Goal: Task Accomplishment & Management: Complete application form

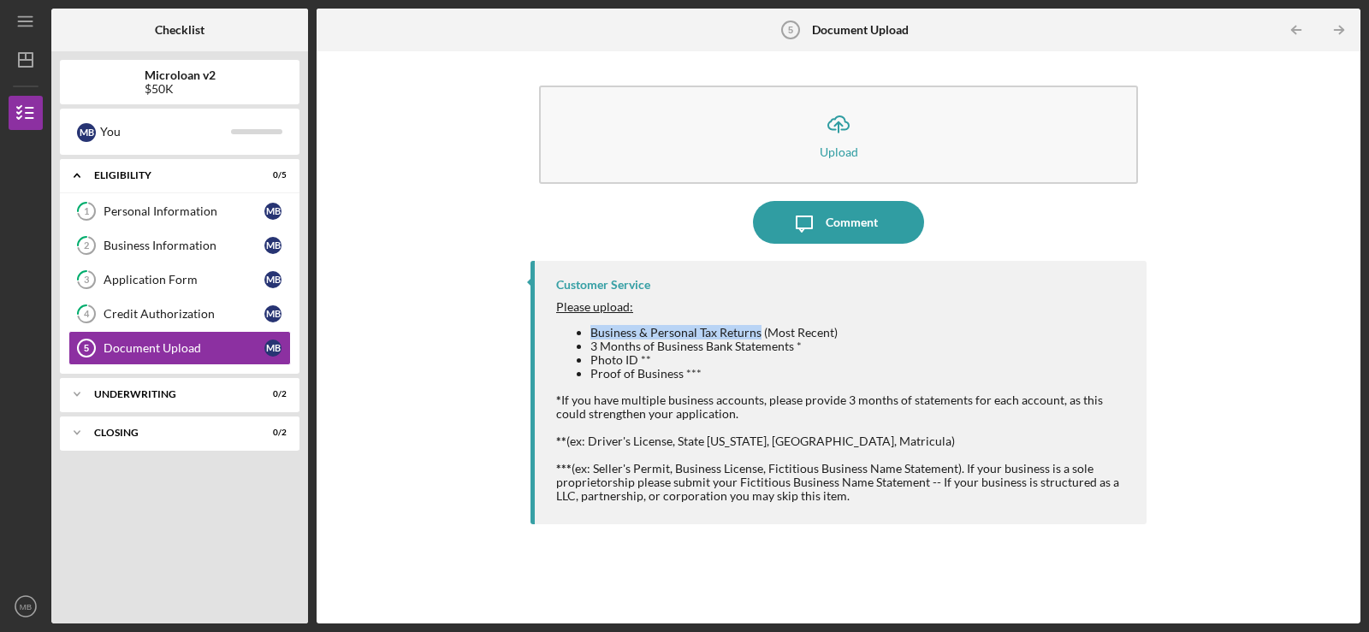
drag, startPoint x: 588, startPoint y: 334, endPoint x: 760, endPoint y: 334, distance: 171.9
click at [682, 334] on ul "Business & Personal Tax Returns (Most Recent) 3 Months of Business Bank Stateme…" at bounding box center [842, 353] width 573 height 55
copy li "Business & Personal Tax Returns"
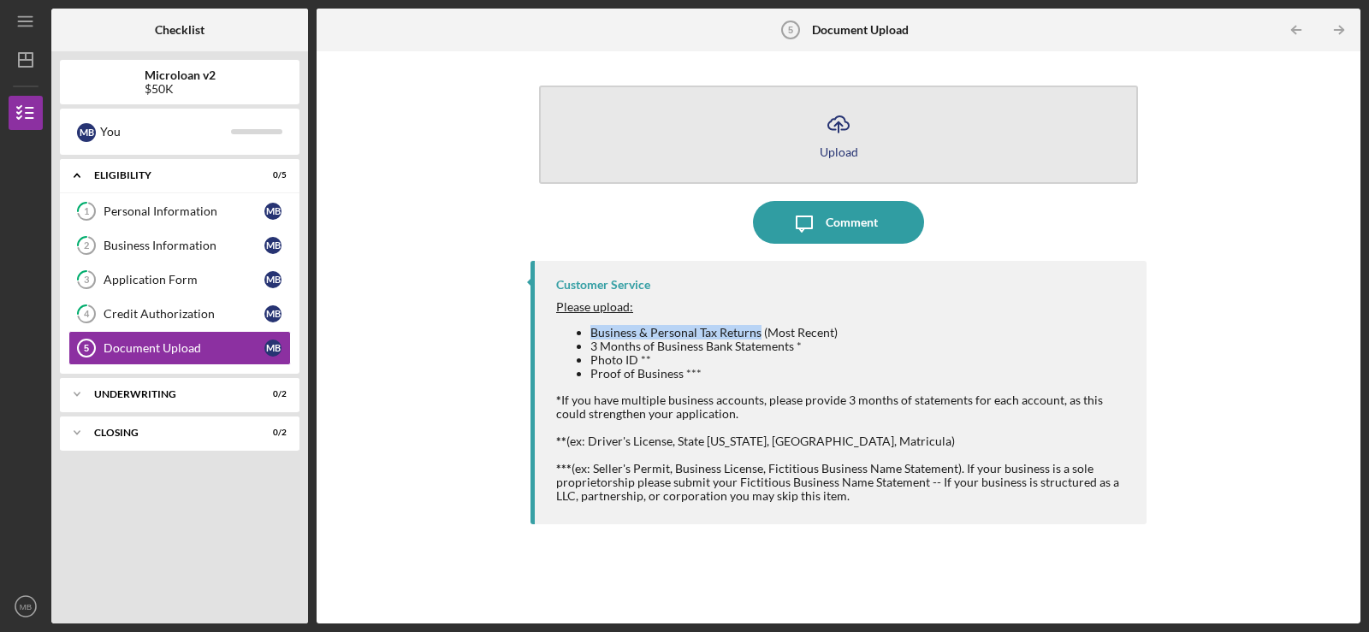
click at [682, 145] on button "Icon/Upload Upload" at bounding box center [838, 135] width 599 height 98
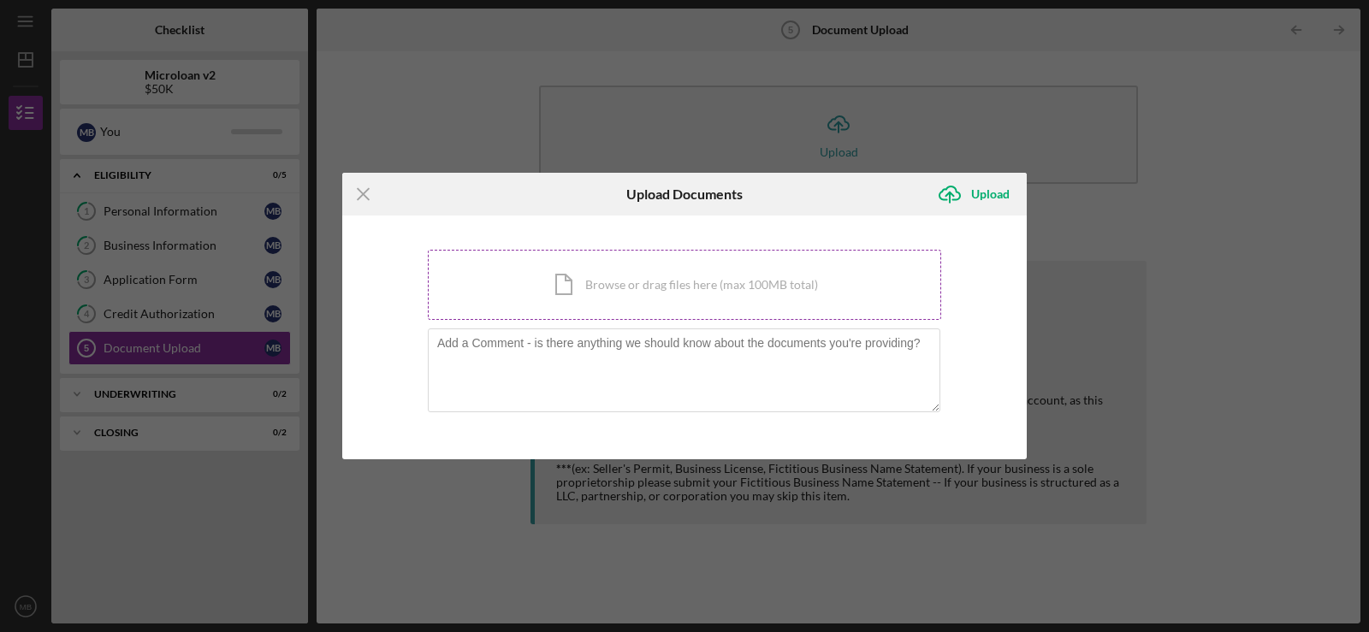
click at [656, 291] on div "Icon/Document Browse or drag files here (max 100MB total) Tap to choose files o…" at bounding box center [684, 285] width 513 height 70
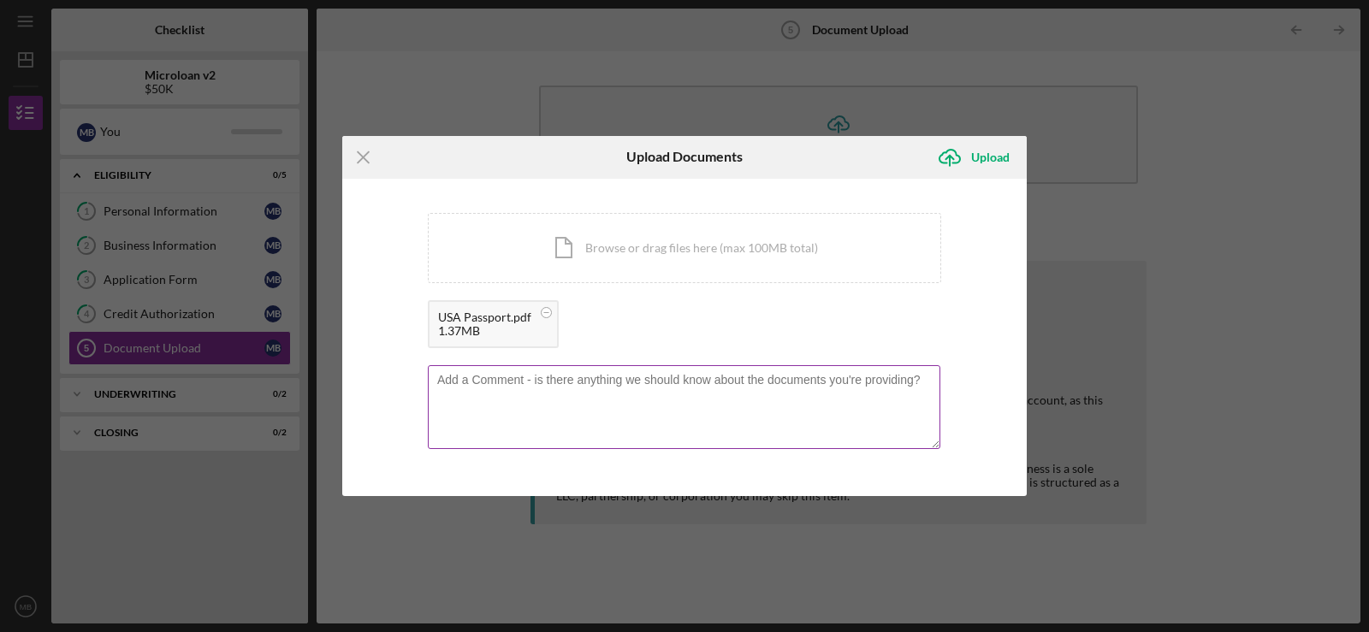
click at [488, 385] on textarea at bounding box center [684, 407] width 512 height 84
type textarea "USA Passport"
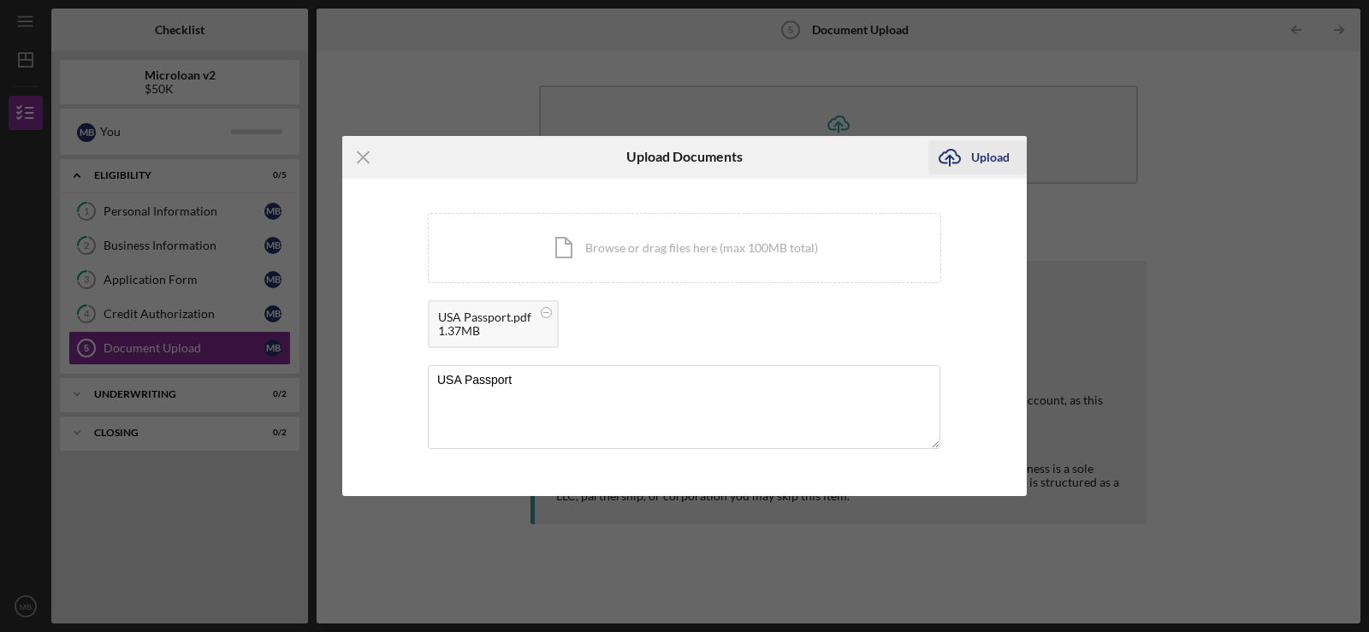
click at [682, 157] on div "Upload" at bounding box center [990, 157] width 38 height 34
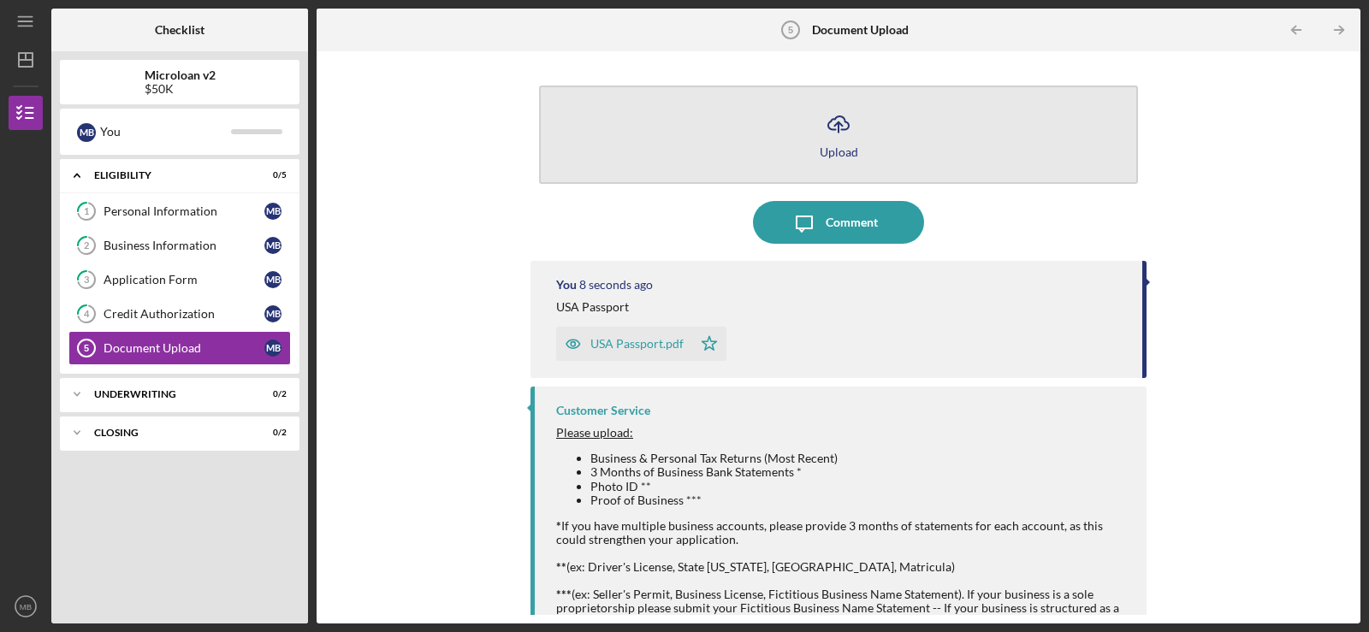
click at [682, 124] on polyline "button" at bounding box center [838, 124] width 8 height 4
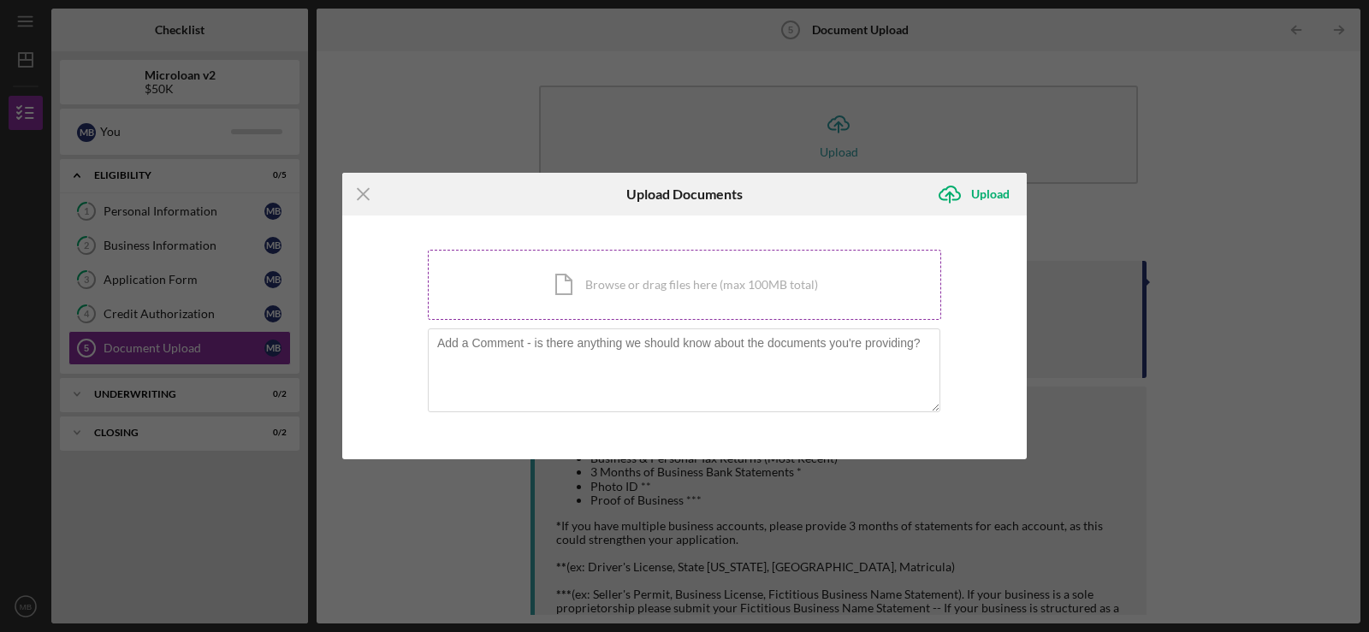
click at [622, 280] on div "Icon/Document Browse or drag files here (max 100MB total) Tap to choose files o…" at bounding box center [684, 285] width 513 height 70
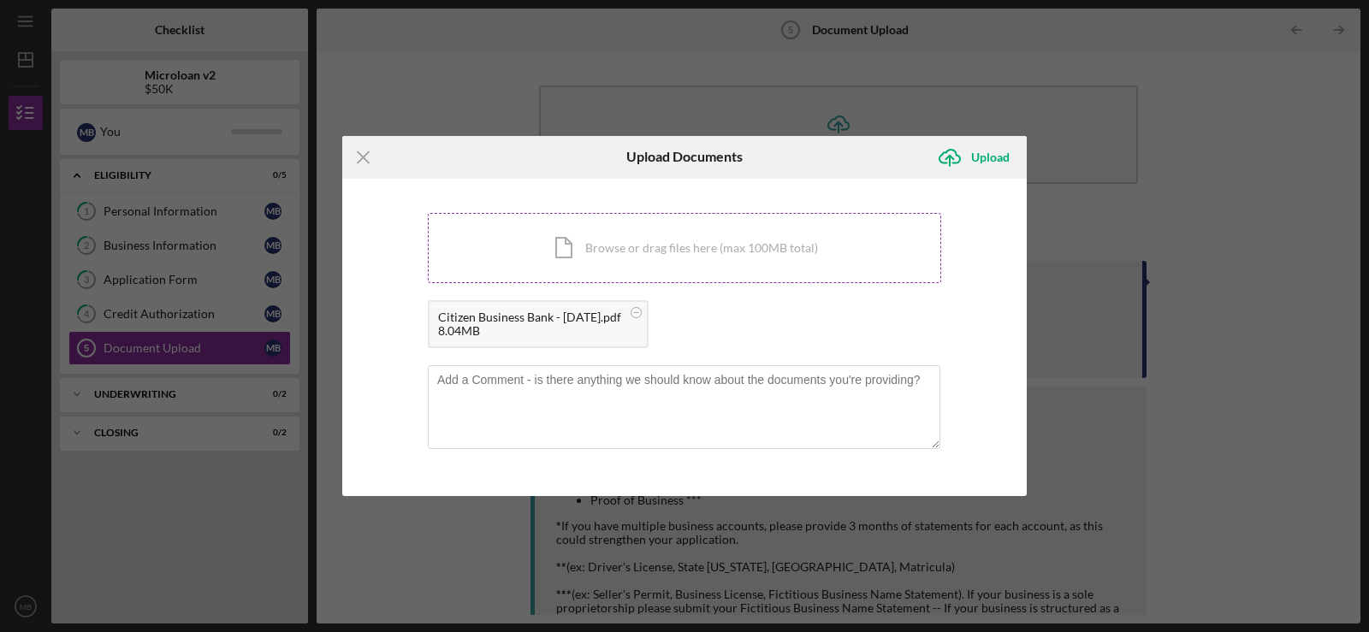
click at [682, 245] on div "Icon/Document Browse or drag files here (max 100MB total) Tap to choose files o…" at bounding box center [684, 248] width 513 height 70
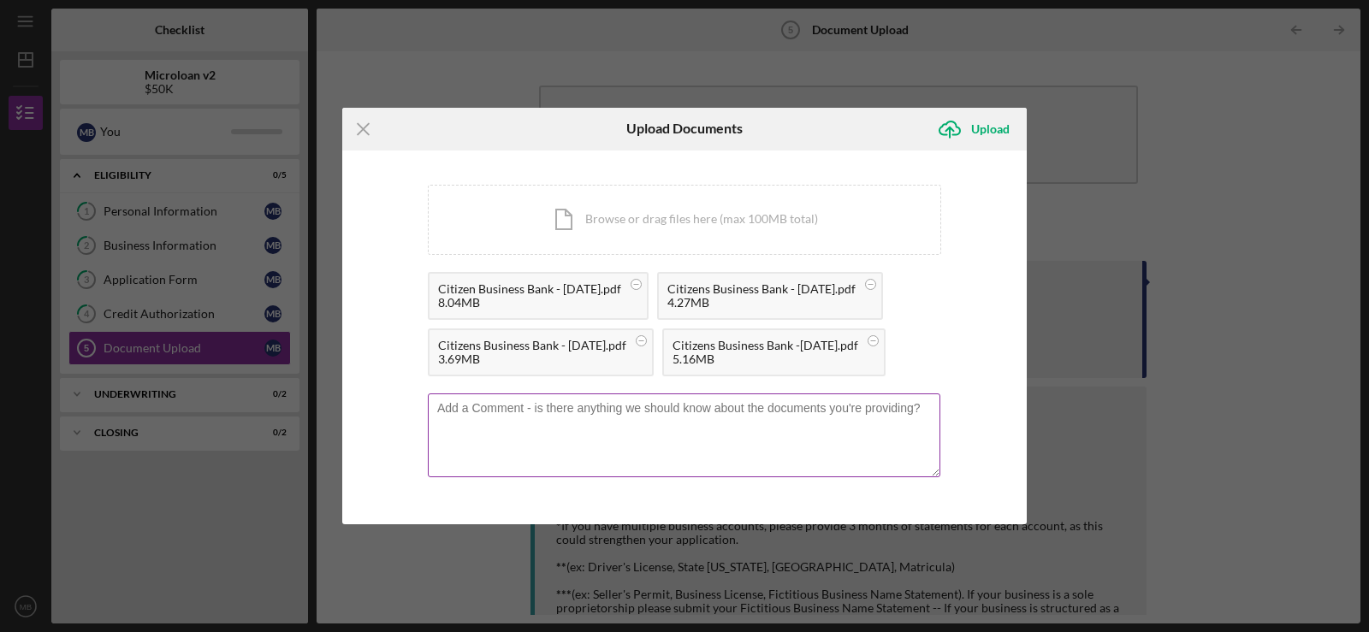
click at [499, 410] on textarea at bounding box center [684, 435] width 512 height 84
click at [495, 408] on textarea "$ months bank Statements" at bounding box center [684, 435] width 512 height 84
click at [442, 408] on textarea "$ months Bank Statements" at bounding box center [684, 435] width 512 height 84
click at [456, 407] on textarea "4 months Bank Statements" at bounding box center [684, 435] width 512 height 84
type textarea "4 Months Bank Statements"
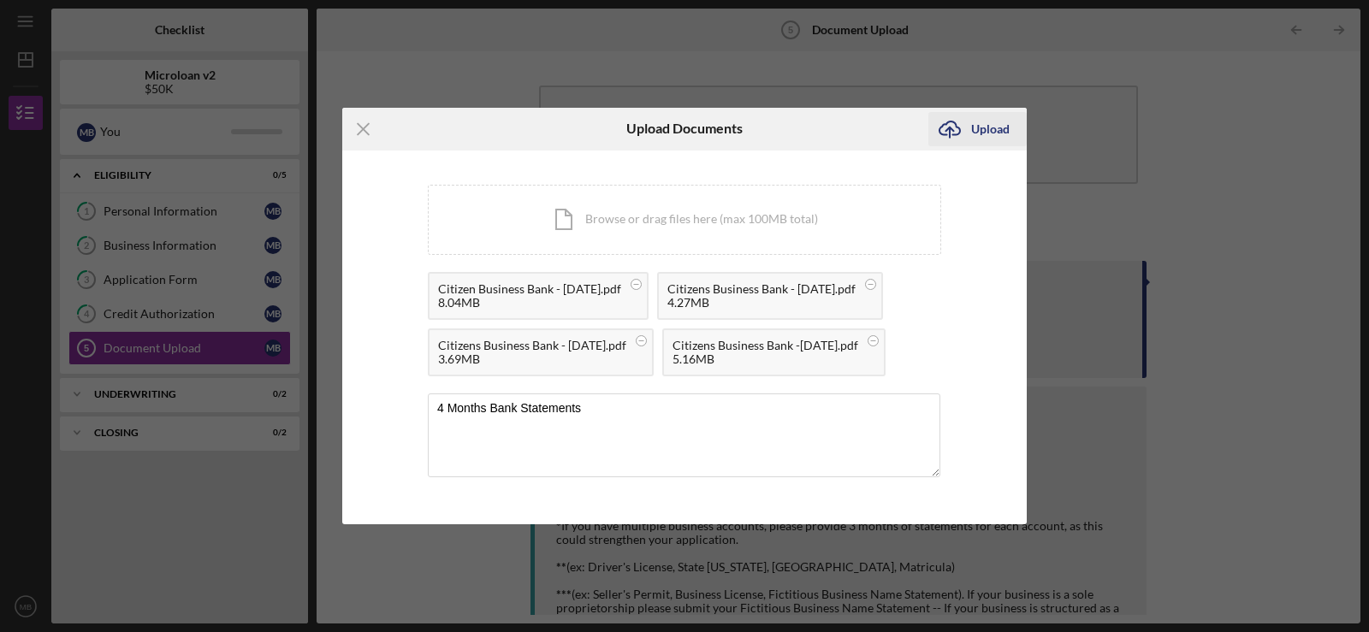
click at [682, 121] on div "Upload" at bounding box center [990, 129] width 38 height 34
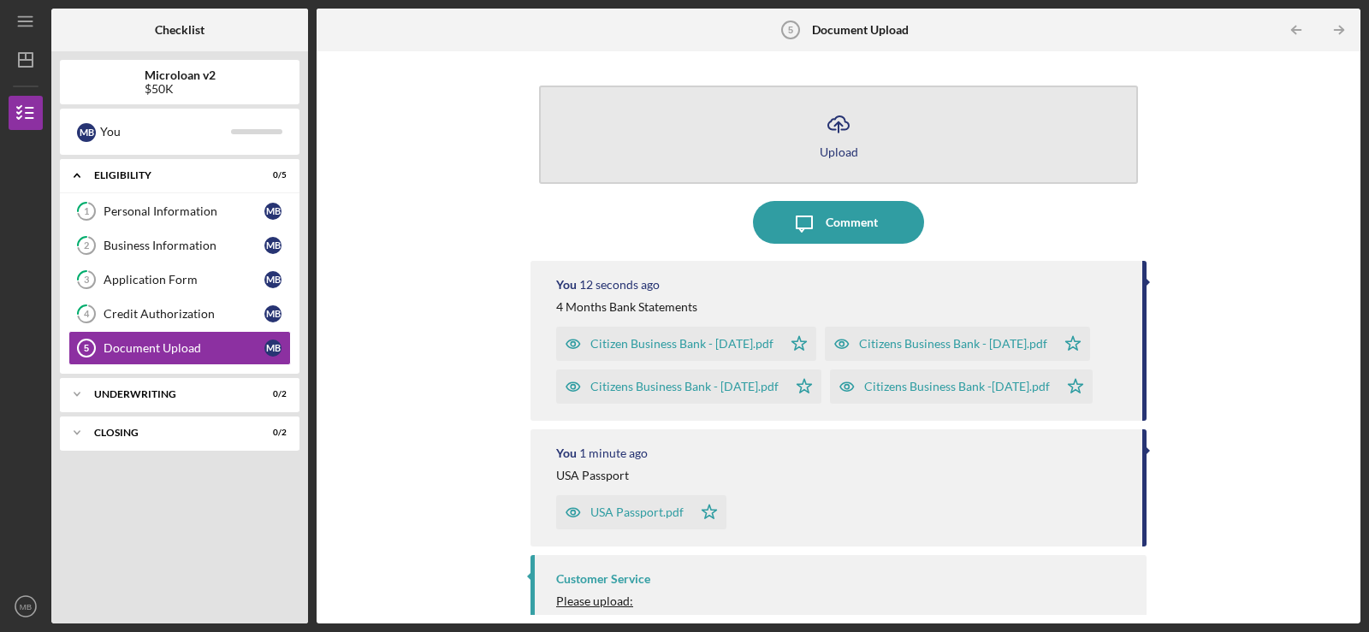
click at [682, 142] on icon "Icon/Upload" at bounding box center [838, 124] width 43 height 43
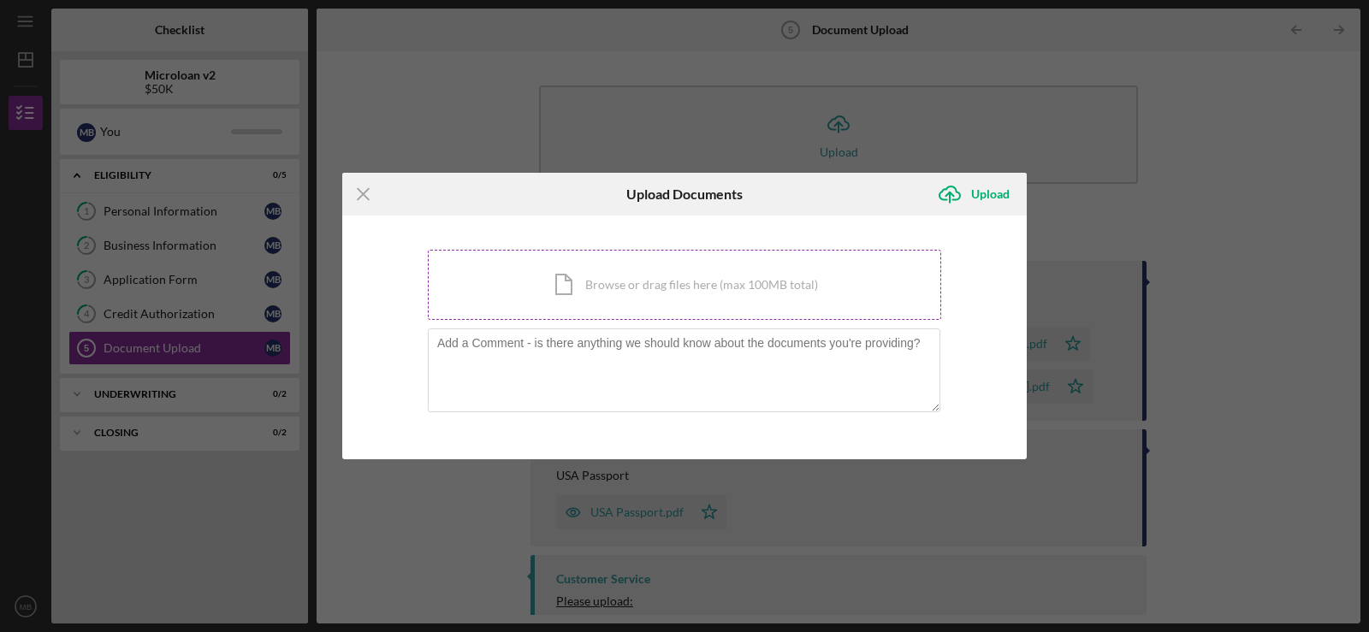
click at [656, 290] on div "Icon/Document Browse or drag files here (max 100MB total) Tap to choose files o…" at bounding box center [684, 285] width 513 height 70
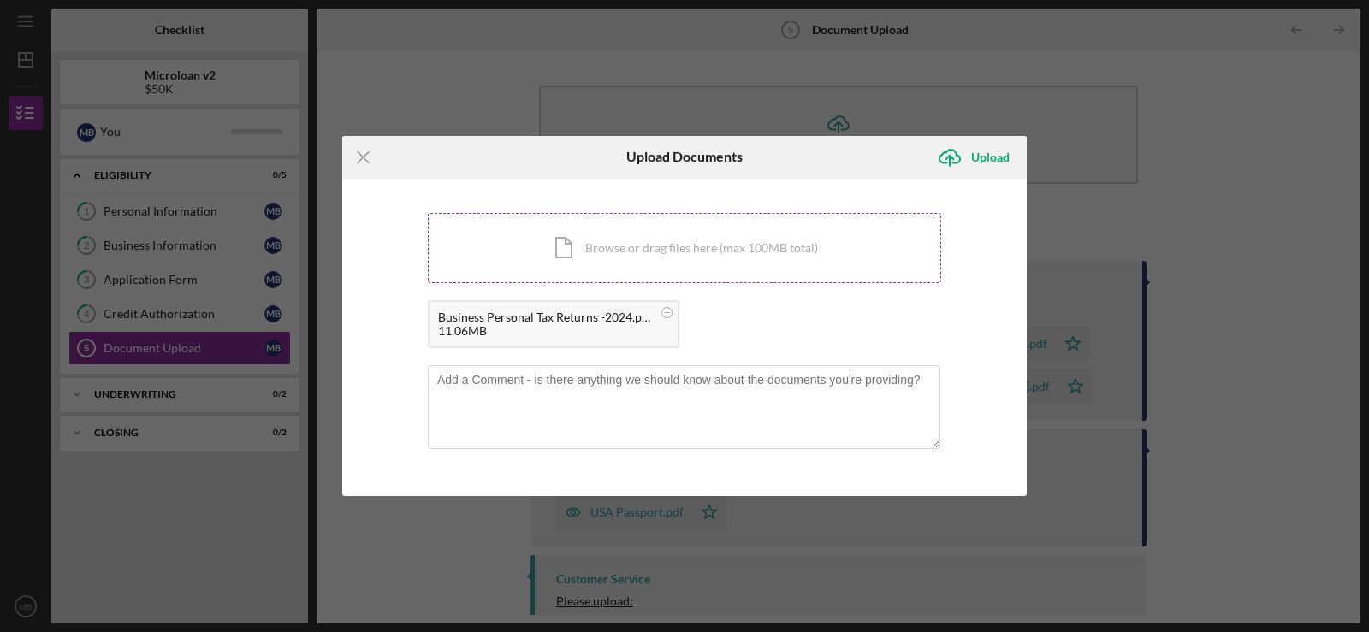
click at [666, 314] on circle at bounding box center [667, 312] width 10 height 10
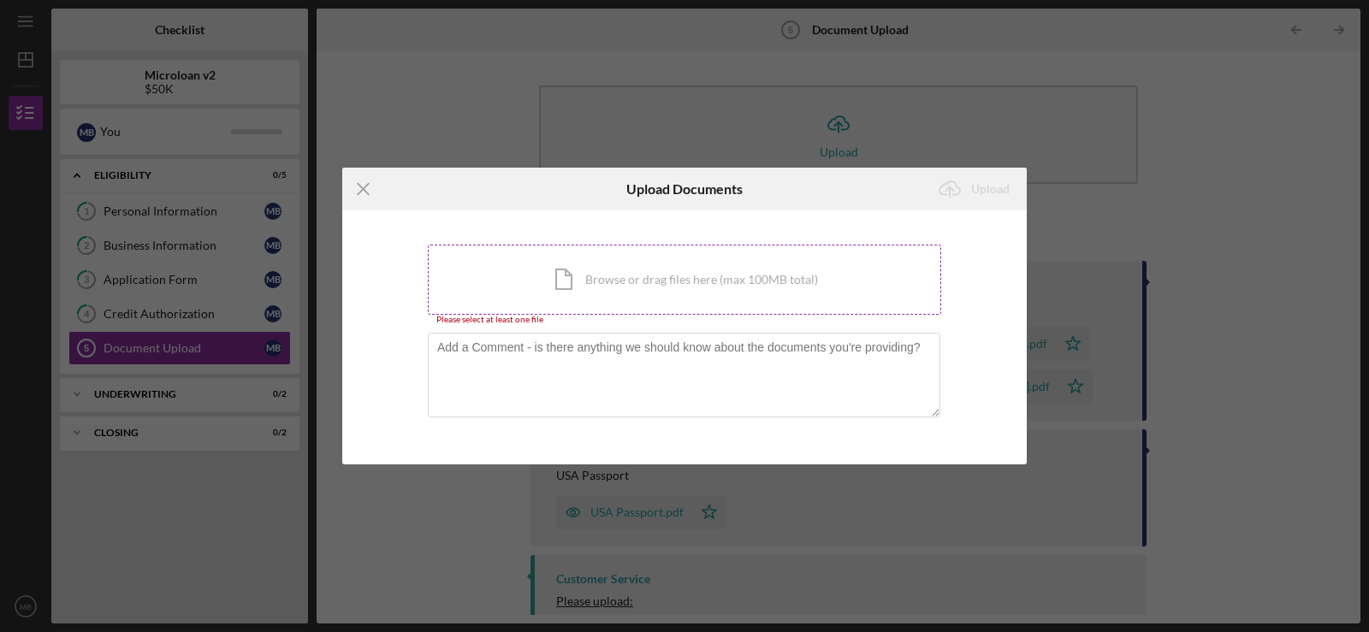
click at [682, 274] on div "Icon/Document Browse or drag files here (max 100MB total) Tap to choose files o…" at bounding box center [684, 280] width 513 height 70
click at [605, 275] on div "Icon/Document Browse or drag files here (max 100MB total) Tap to choose files o…" at bounding box center [684, 280] width 513 height 70
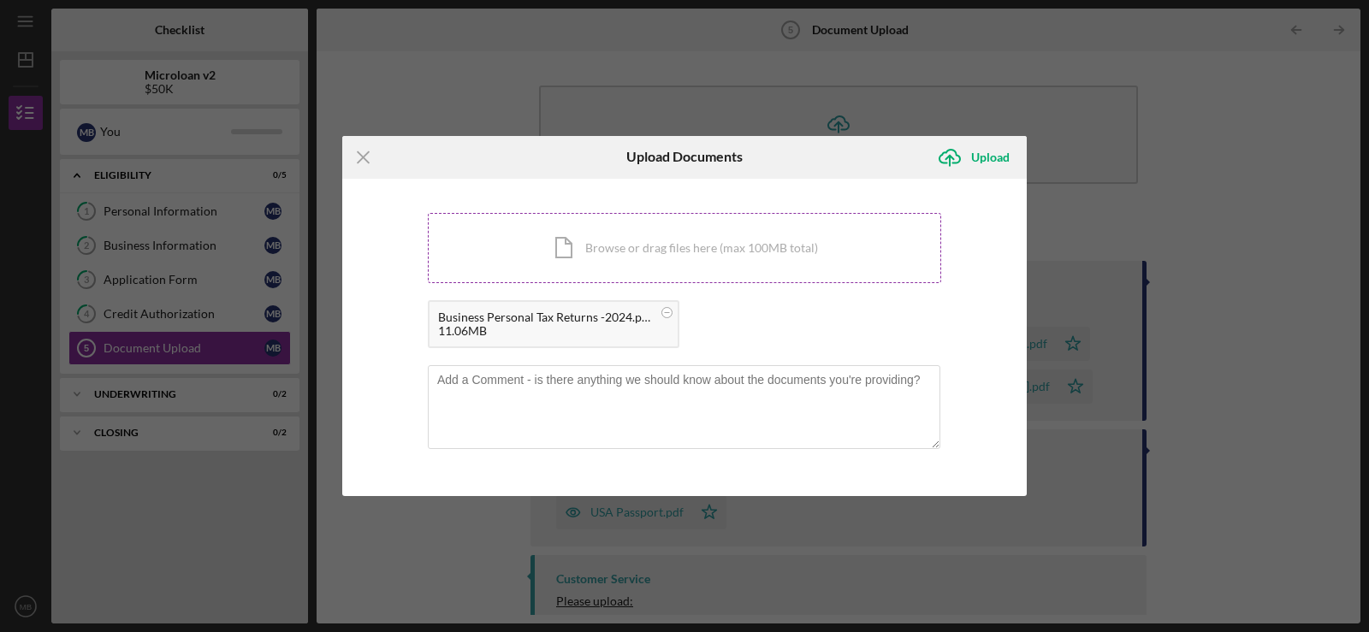
click at [607, 254] on div "Icon/Document Browse or drag files here (max 100MB total) Tap to choose files o…" at bounding box center [684, 248] width 513 height 70
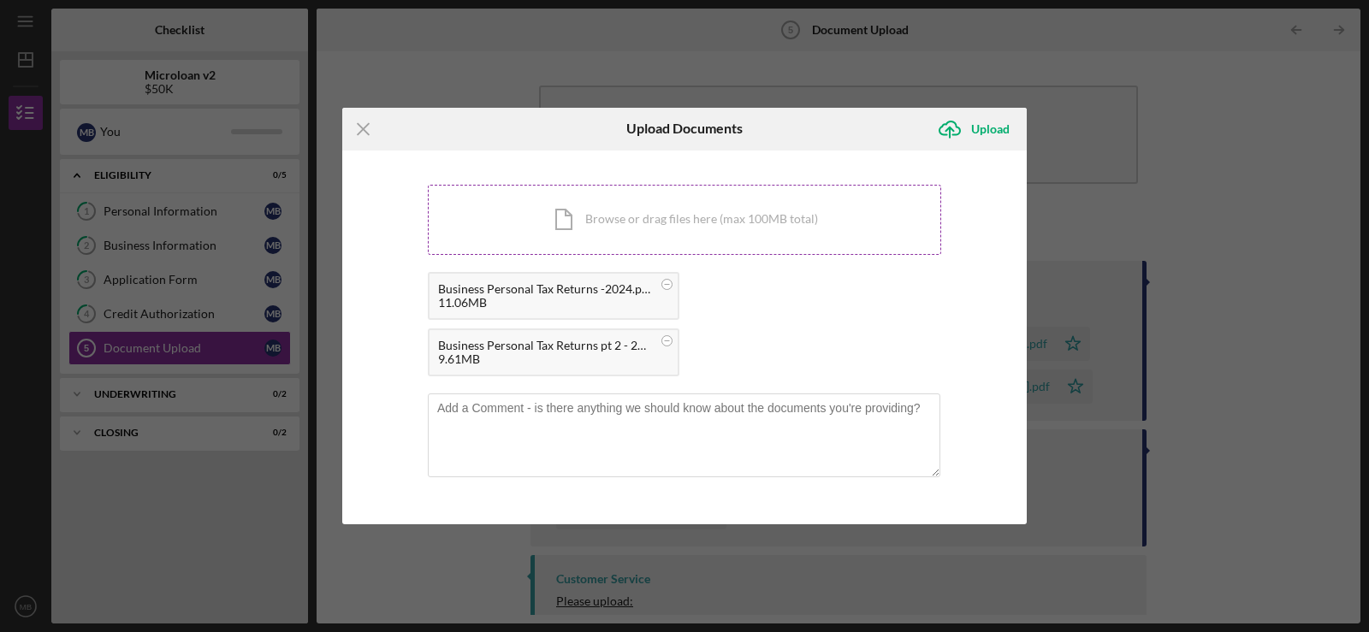
click at [641, 221] on div "Icon/Document Browse or drag files here (max 100MB total) Tap to choose files o…" at bounding box center [684, 220] width 513 height 70
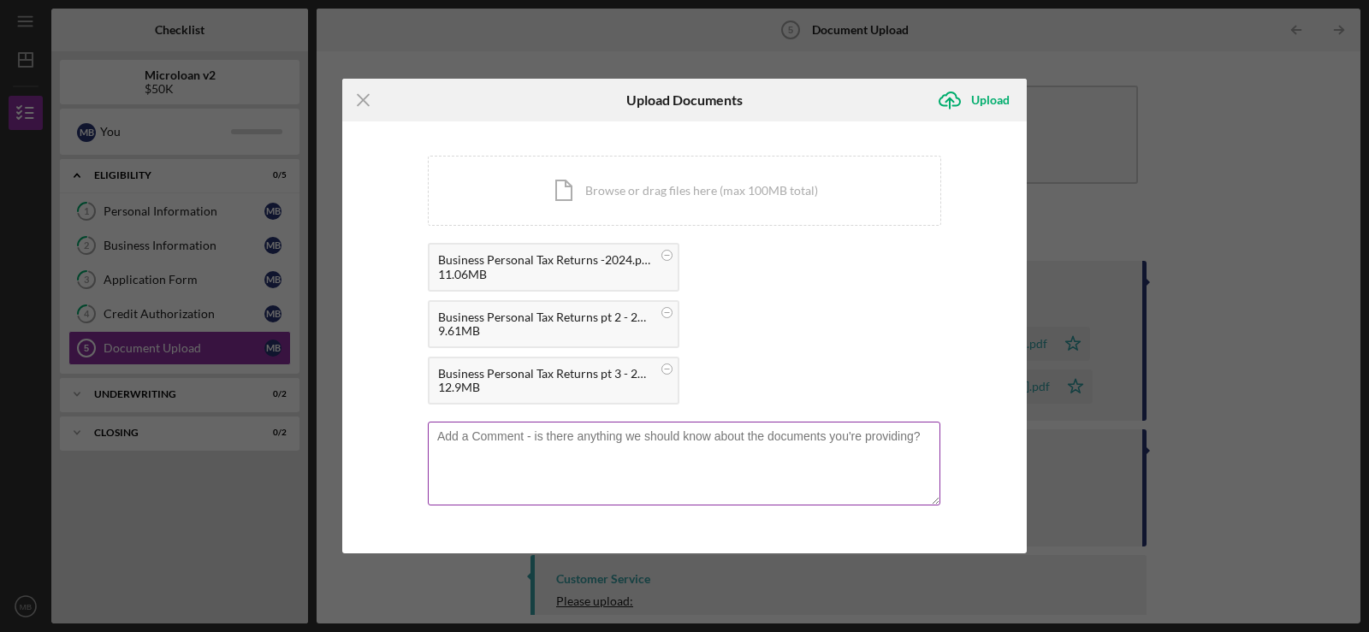
click at [470, 437] on textarea at bounding box center [684, 464] width 512 height 84
paste textarea "Business & Personal Tax Returns"
type textarea "Business & Personal Tax Returns - 2024"
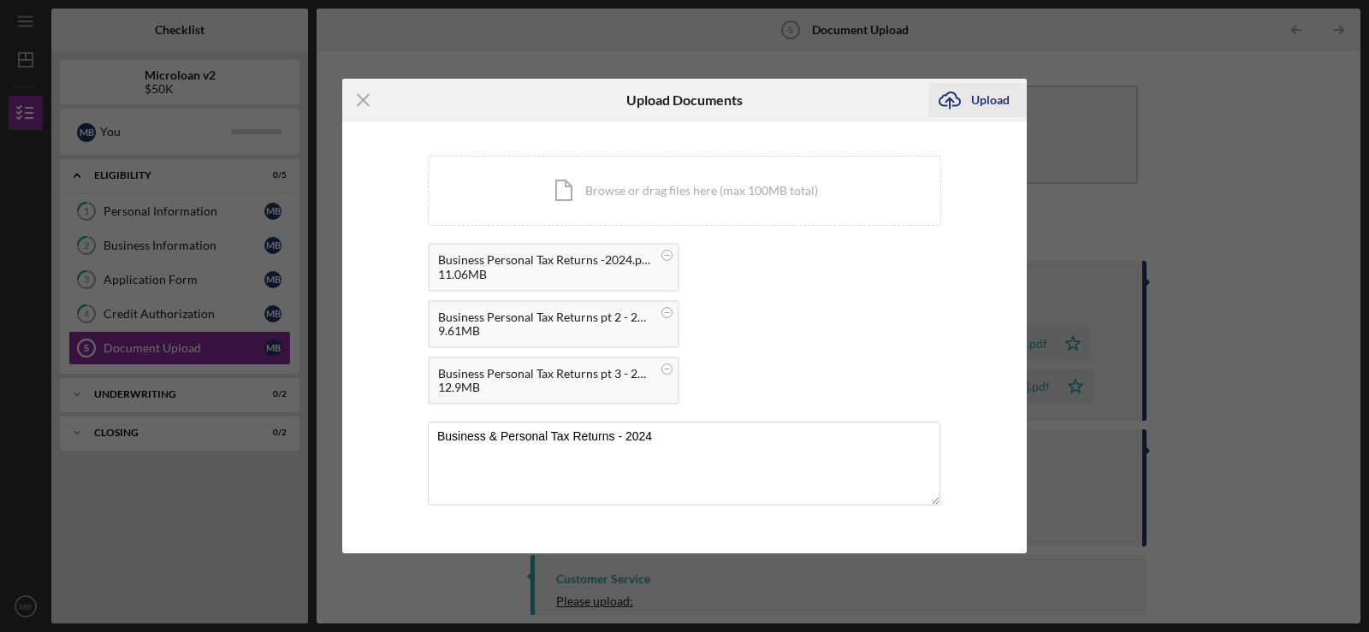
click at [682, 91] on div "Upload" at bounding box center [990, 100] width 38 height 34
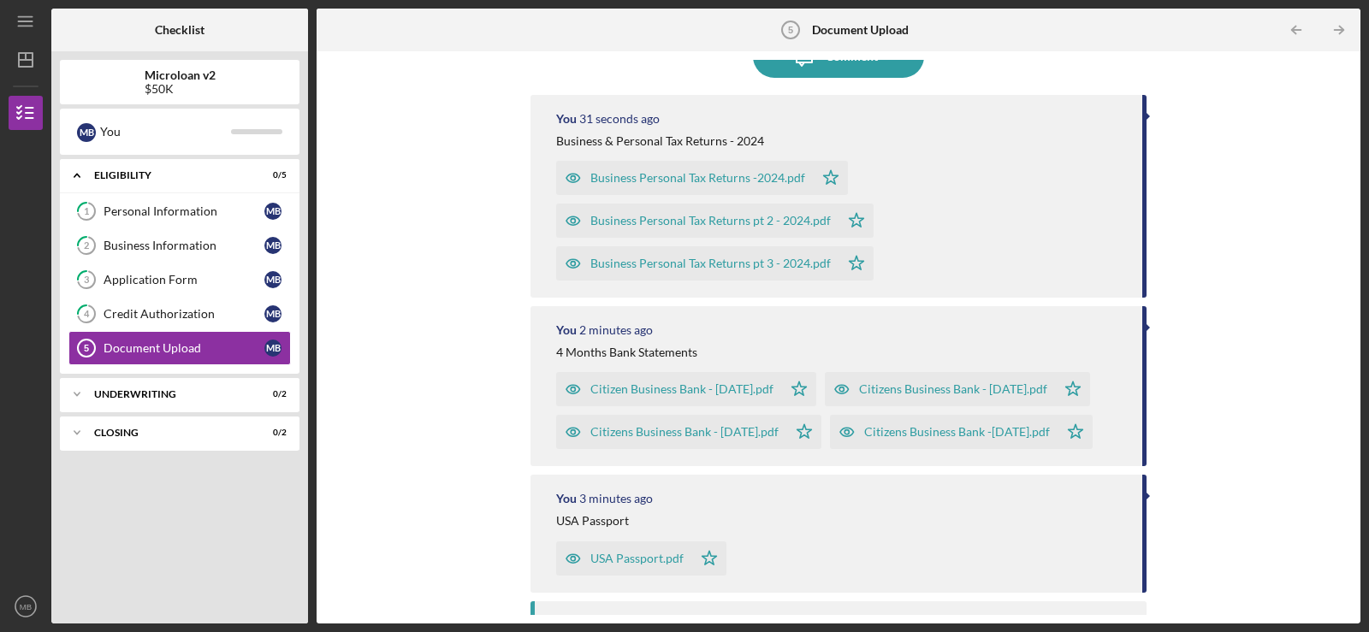
scroll to position [159, 0]
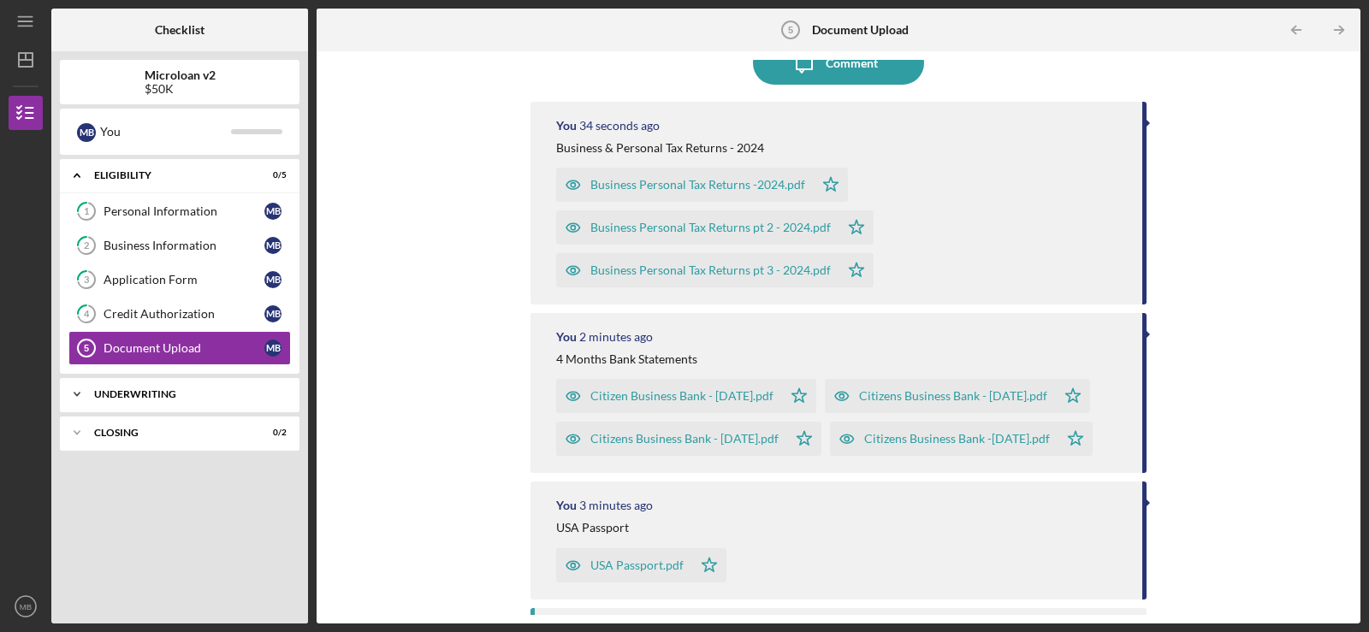
click at [74, 392] on icon "Icon/Expander" at bounding box center [77, 394] width 34 height 34
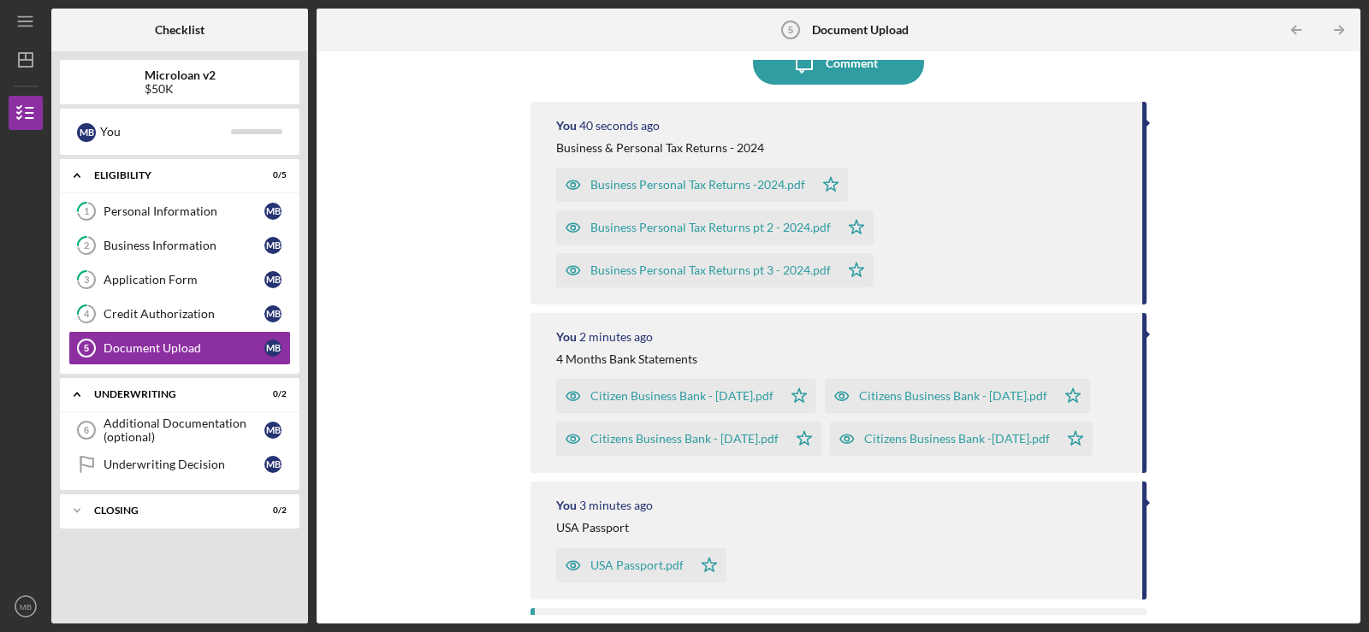
click at [338, 350] on div "Icon/Upload Upload Icon/Message Comment You 40 seconds ago Business & Personal …" at bounding box center [838, 337] width 1026 height 555
click at [135, 342] on div "Document Upload" at bounding box center [183, 348] width 161 height 14
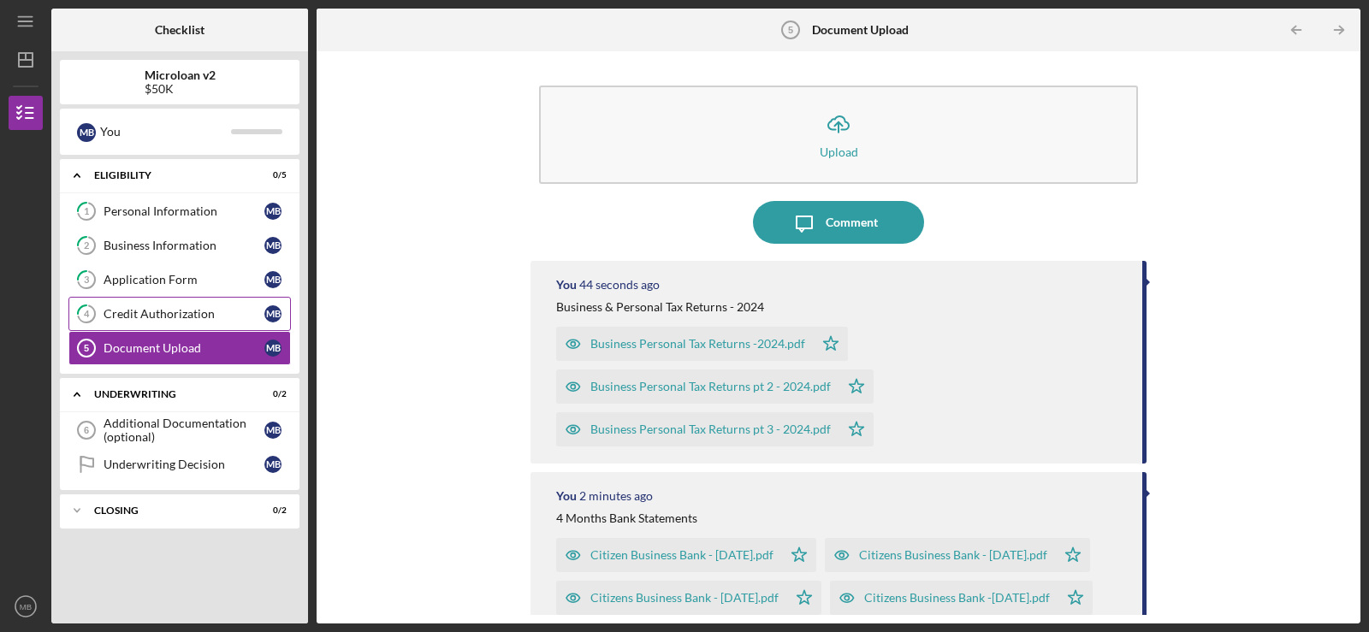
click at [129, 310] on div "Credit Authorization" at bounding box center [183, 314] width 161 height 14
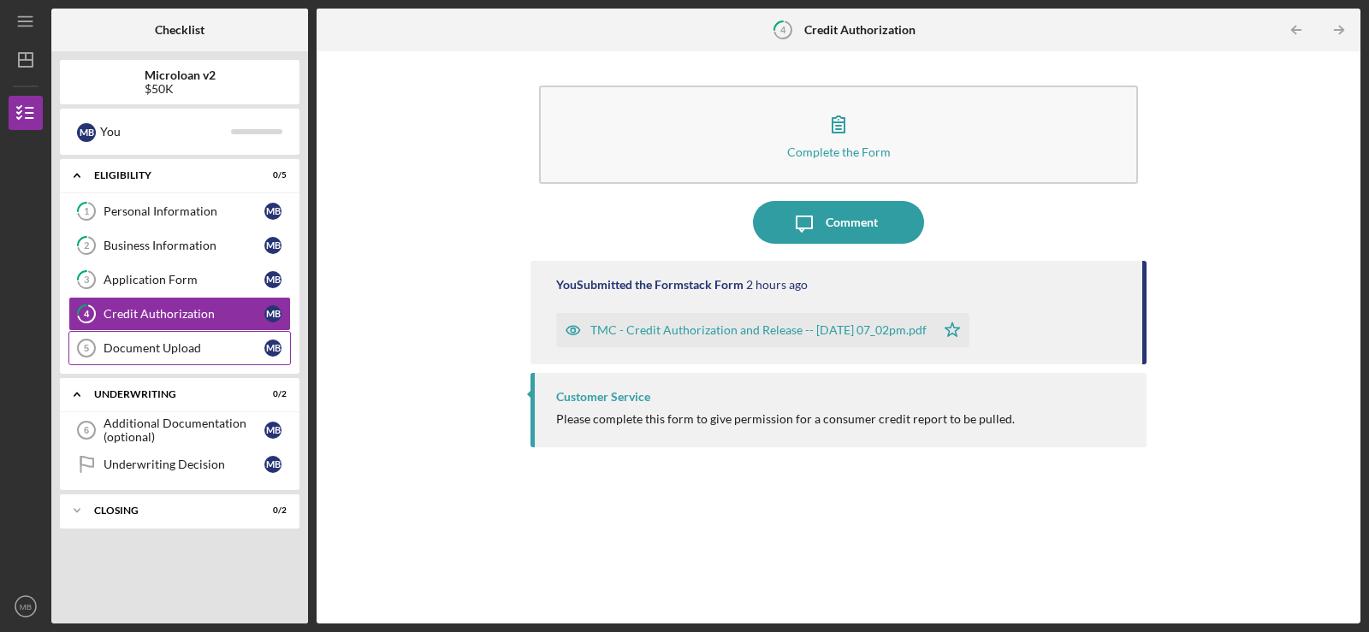
click at [151, 350] on div "Document Upload" at bounding box center [183, 348] width 161 height 14
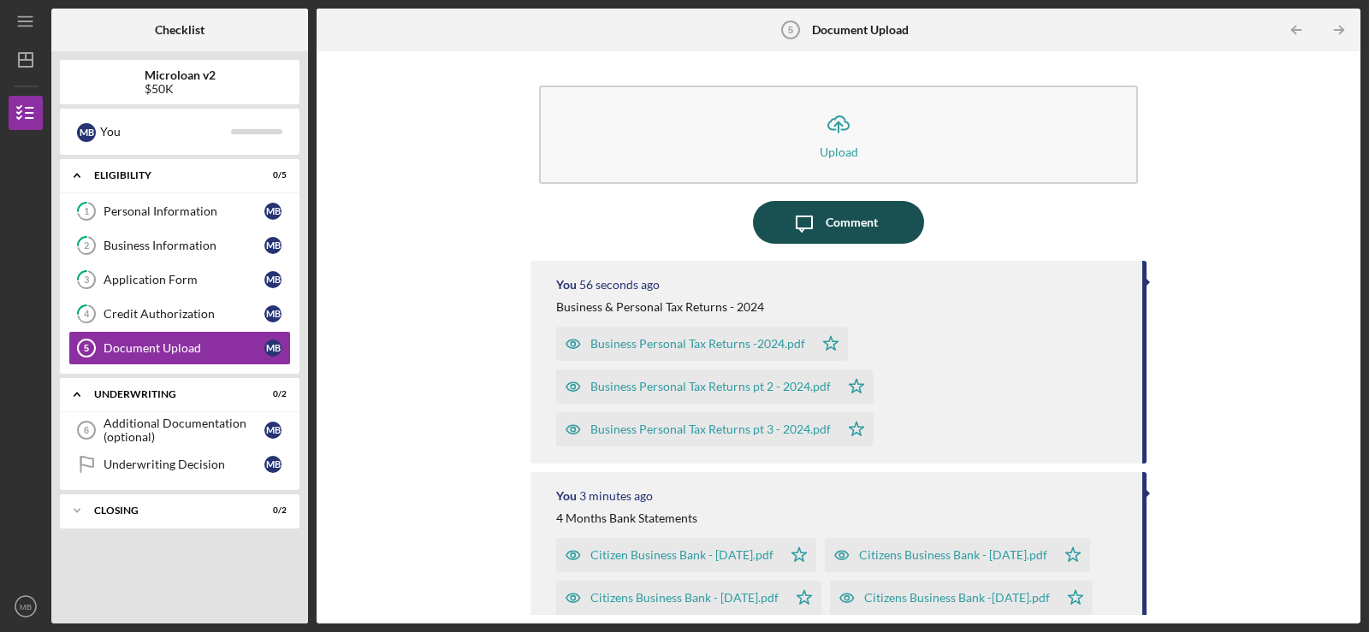
click at [682, 222] on button "Icon/Message Comment" at bounding box center [838, 222] width 171 height 43
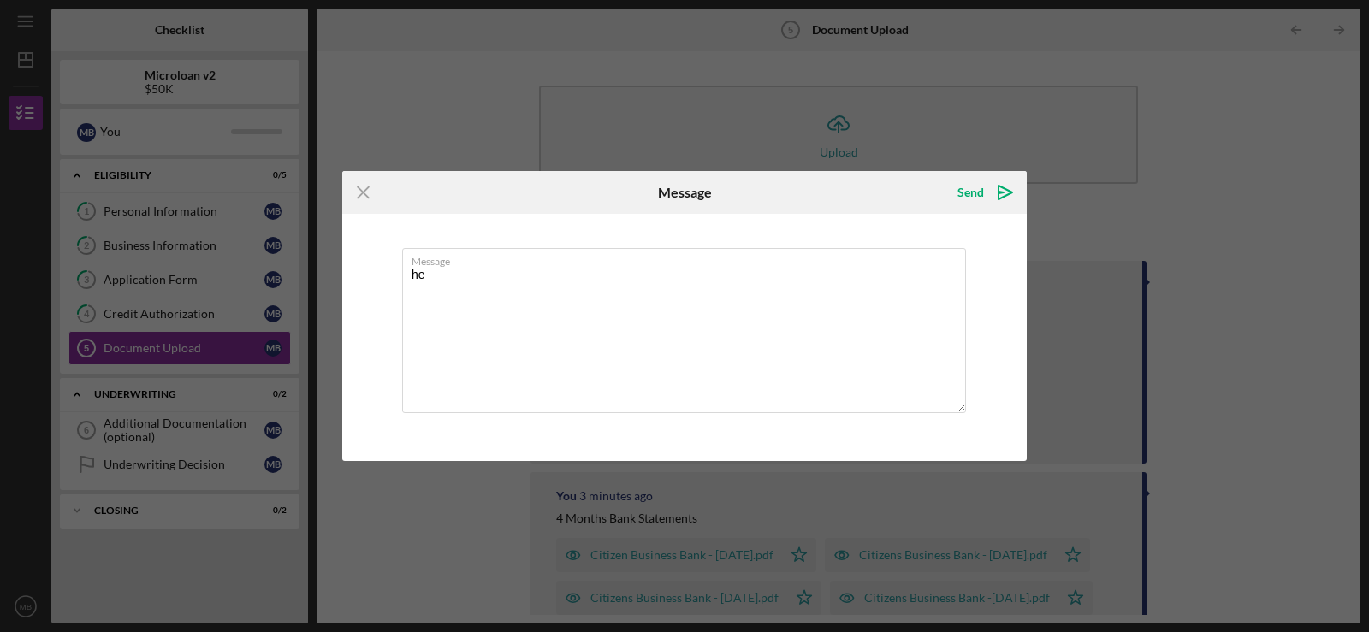
type textarea "h"
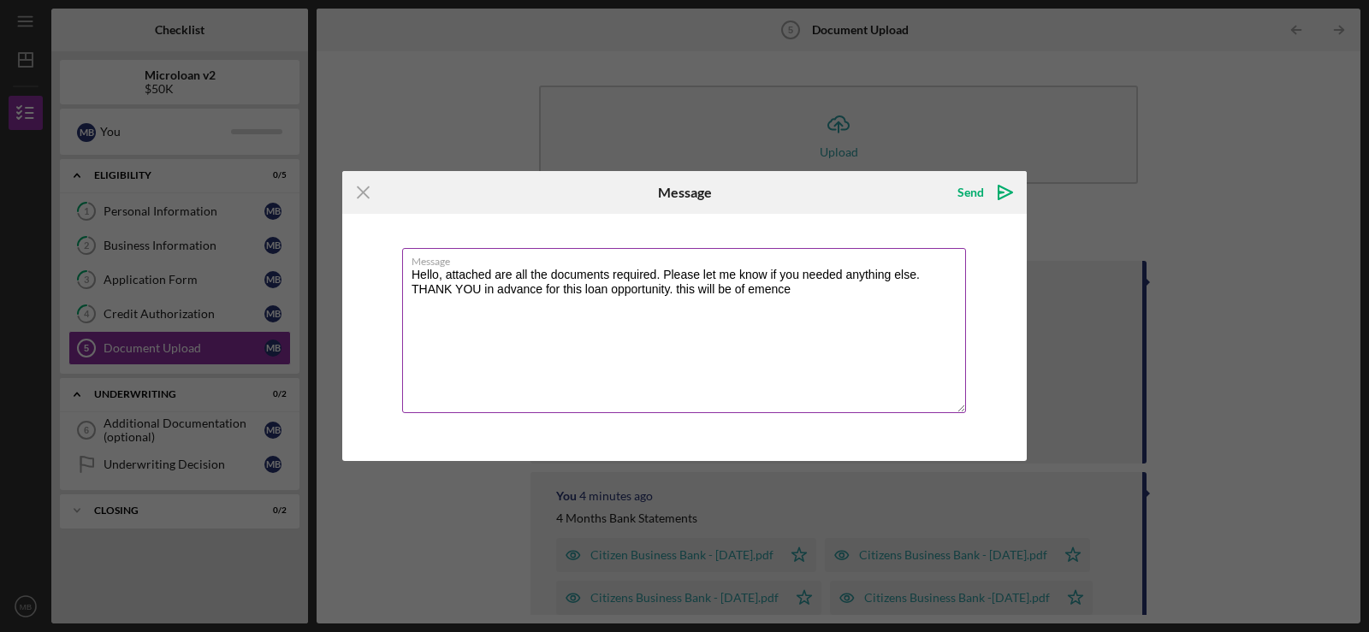
drag, startPoint x: 795, startPoint y: 291, endPoint x: 745, endPoint y: 288, distance: 50.5
click at [682, 288] on textarea "Hello, attached are all the documents required. Please let me know if you neede…" at bounding box center [684, 330] width 564 height 165
click at [682, 293] on textarea "Hello, attached are all the documents required. Please let me know if you neede…" at bounding box center [684, 330] width 564 height 165
drag, startPoint x: 808, startPoint y: 287, endPoint x: 677, endPoint y: 289, distance: 131.7
click at [677, 289] on textarea "Hello, attached are all the documents required. Please let me know if you neede…" at bounding box center [684, 330] width 564 height 165
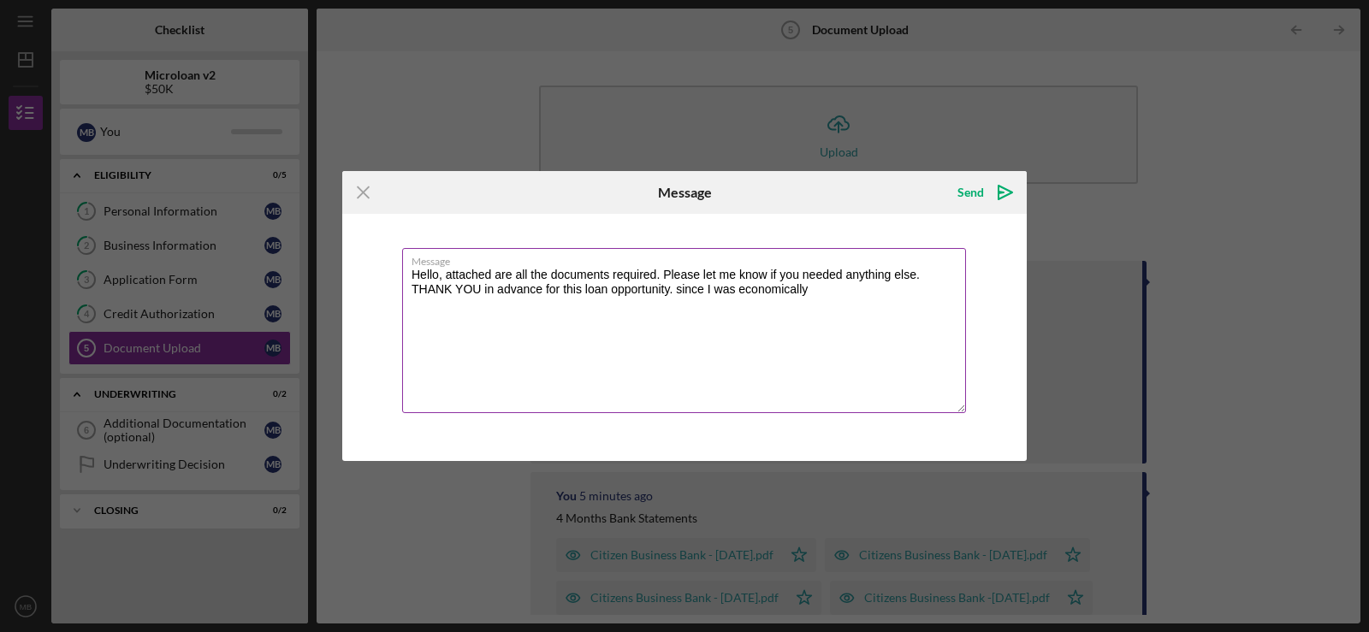
drag, startPoint x: 828, startPoint y: 289, endPoint x: 674, endPoint y: 285, distance: 154.0
click at [674, 285] on textarea "Hello, attached are all the documents required. Please let me know if you neede…" at bounding box center [684, 330] width 564 height 165
click at [410, 287] on textarea "Hello, attached are all the documents required. Please let me know if you neede…" at bounding box center [684, 330] width 564 height 165
click at [682, 274] on textarea "Hello, attached are all the documents required. Please let me know if you neede…" at bounding box center [684, 330] width 564 height 165
click at [496, 305] on textarea "Hello, attached are all the documents required. Please let me know if you need …" at bounding box center [684, 330] width 564 height 165
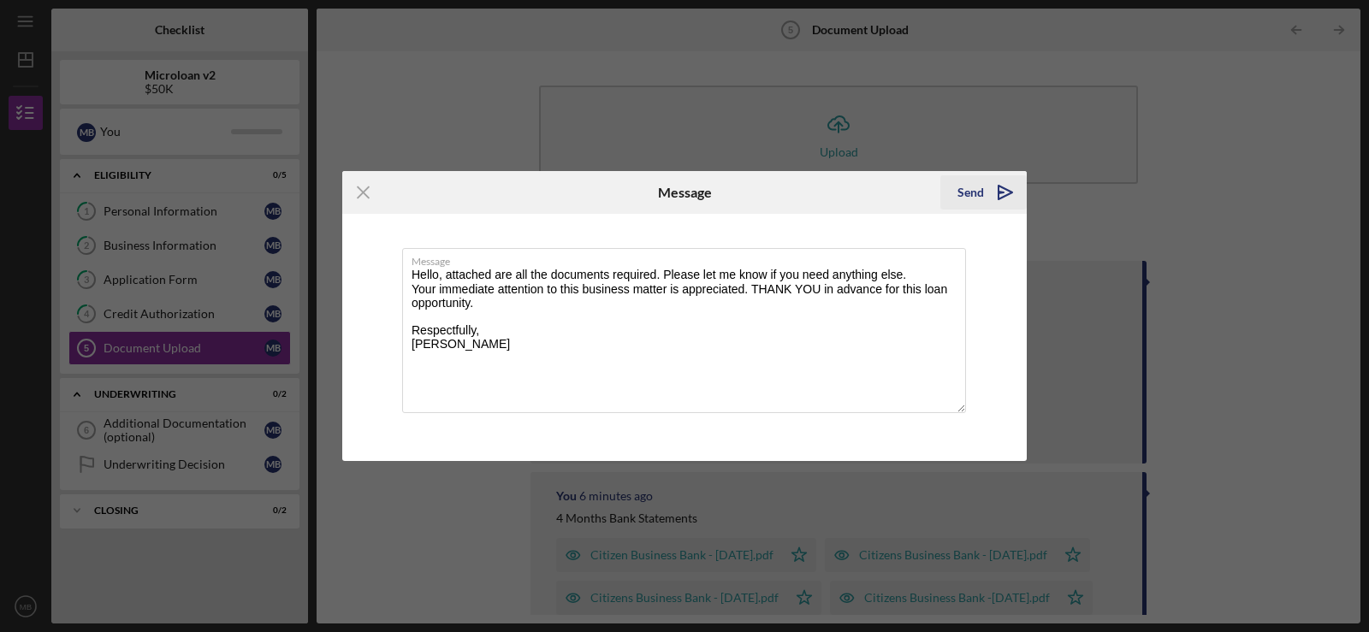
type textarea "Hello, attached are all the documents required. Please let me know if you need …"
click at [682, 191] on div "Send" at bounding box center [970, 192] width 27 height 34
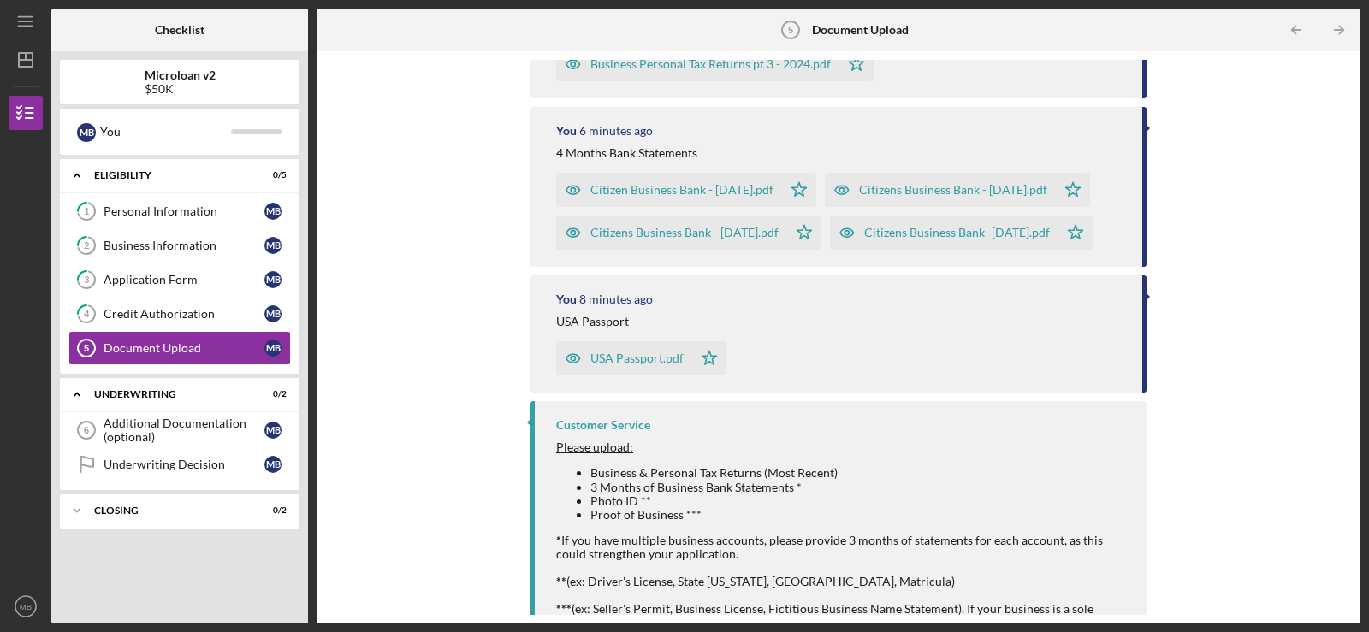
scroll to position [649, 0]
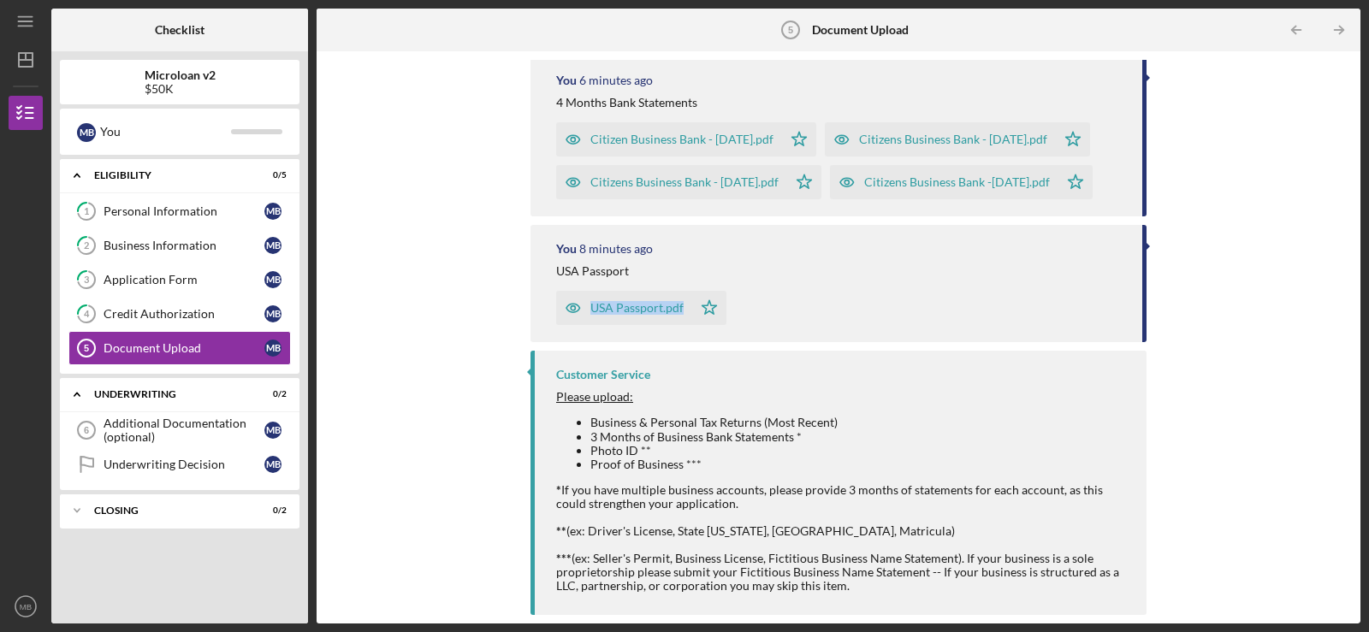
drag, startPoint x: 1142, startPoint y: 266, endPoint x: 1138, endPoint y: 320, distance: 54.1
click at [682, 320] on div "You 8 minutes ago [GEOGRAPHIC_DATA] Passport [GEOGRAPHIC_DATA] Passport.pdf Ico…" at bounding box center [838, 283] width 616 height 117
click at [682, 324] on div "USA Passport.pdf Icon/Star" at bounding box center [840, 303] width 569 height 43
click at [143, 216] on div "Personal Information" at bounding box center [183, 211] width 161 height 14
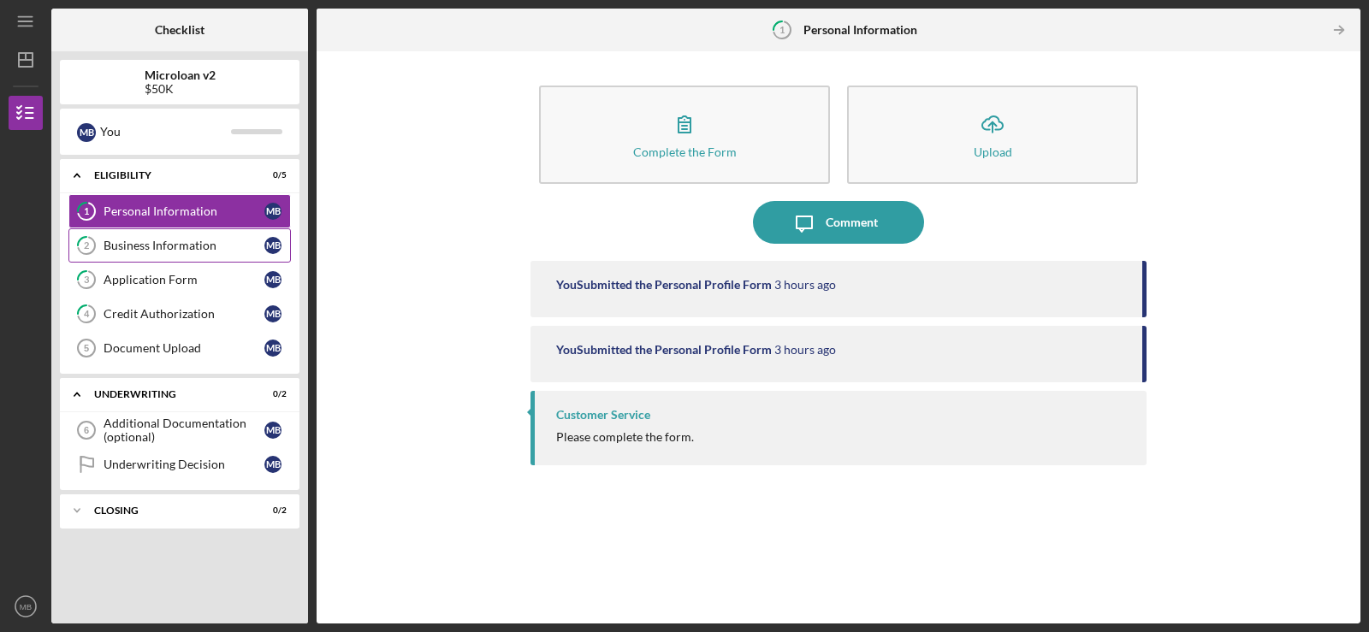
click at [157, 241] on div "Business Information" at bounding box center [183, 246] width 161 height 14
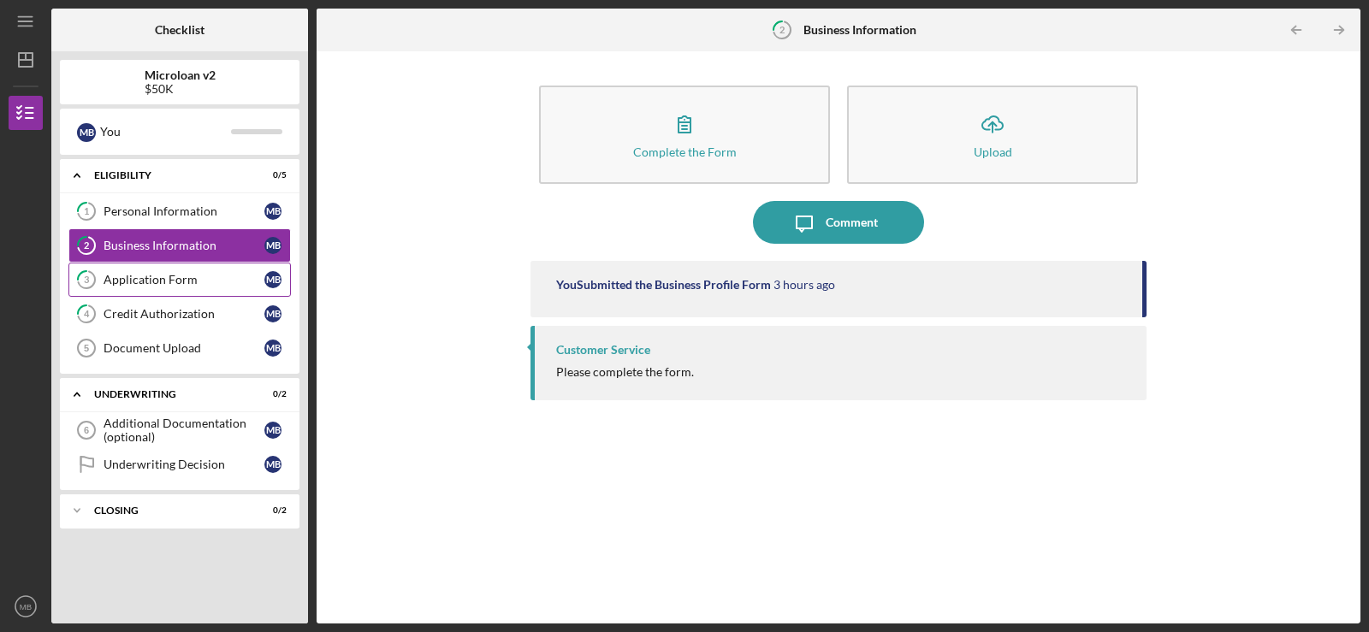
click at [154, 275] on div "Application Form" at bounding box center [183, 280] width 161 height 14
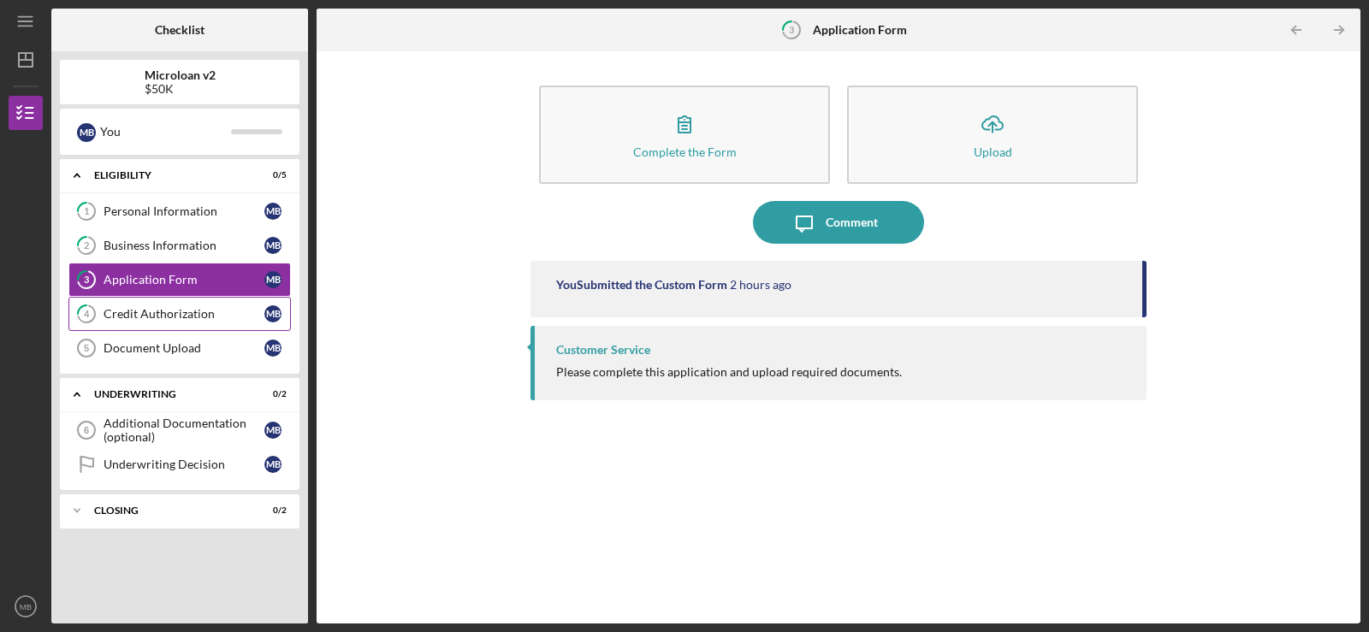
click at [162, 310] on div "Credit Authorization" at bounding box center [183, 314] width 161 height 14
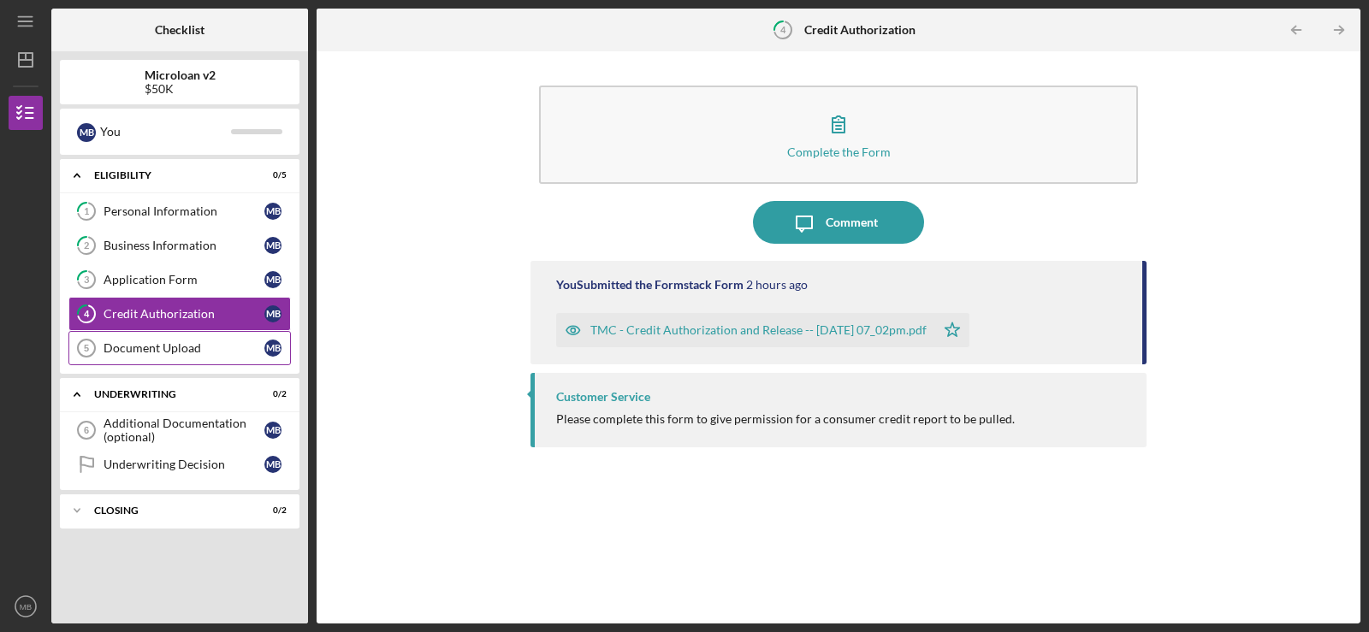
click at [180, 352] on div "Document Upload" at bounding box center [183, 348] width 161 height 14
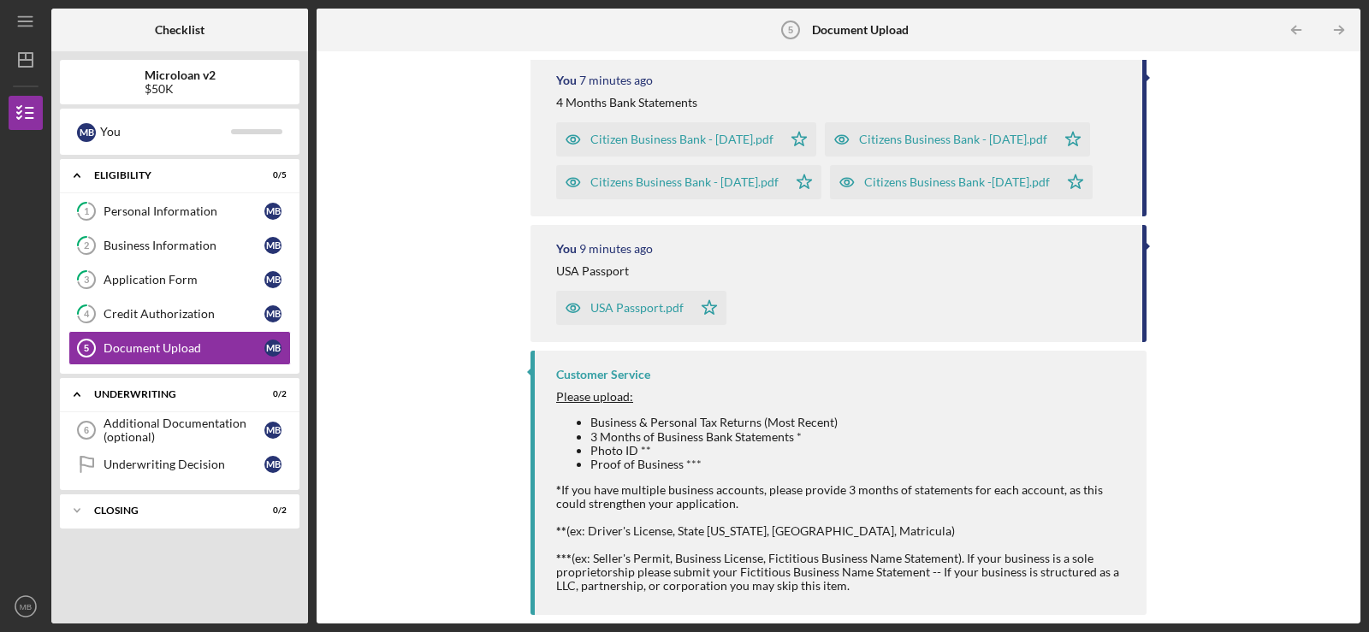
scroll to position [649, 0]
click at [682, 494] on div "Icon/Upload Upload Icon/Message Comment You 40 seconds ago Hello, attached are …" at bounding box center [838, 337] width 1026 height 555
click at [682, 459] on li "Proof of Business ***" at bounding box center [859, 465] width 539 height 14
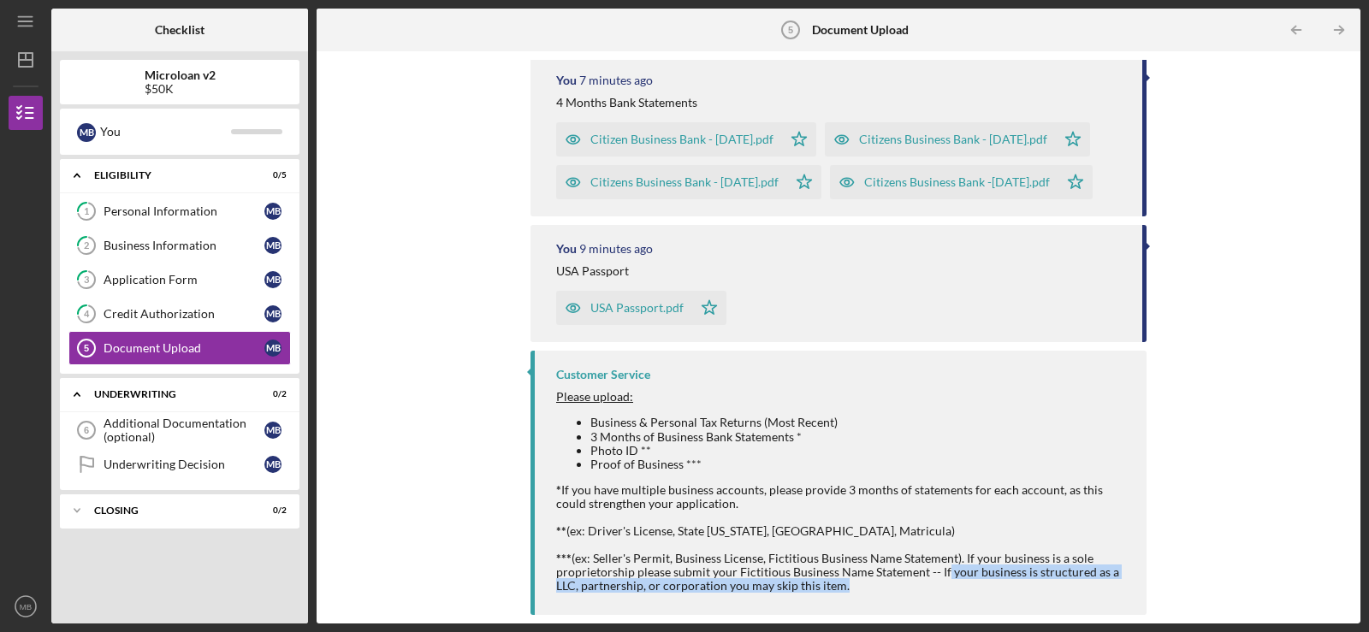
click at [682, 582] on div "*** (ex: Seller's Permit, Business License, Fictitious Business Name Statement)…" at bounding box center [842, 572] width 573 height 41
click at [682, 594] on div "Customer Service Please upload: Business & Personal Tax Returns (Most Recent) 3…" at bounding box center [838, 482] width 616 height 263
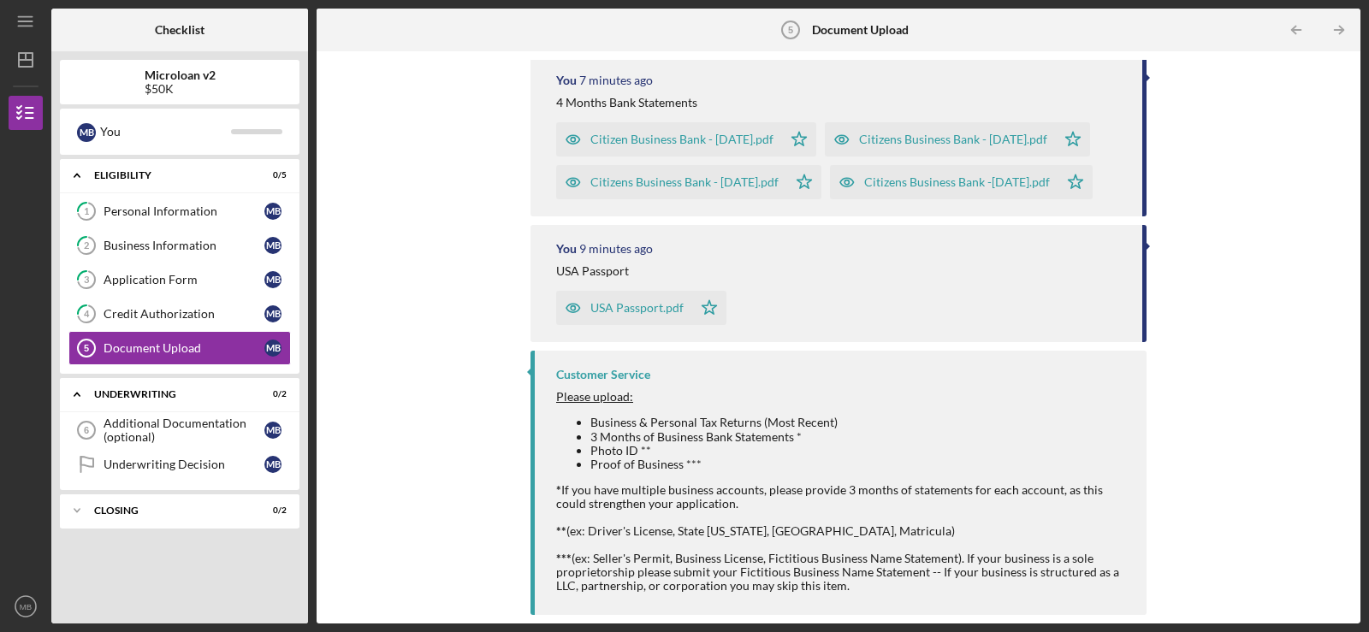
click at [682, 594] on div "Customer Service Please upload: Business & Personal Tax Returns (Most Recent) 3…" at bounding box center [838, 482] width 616 height 263
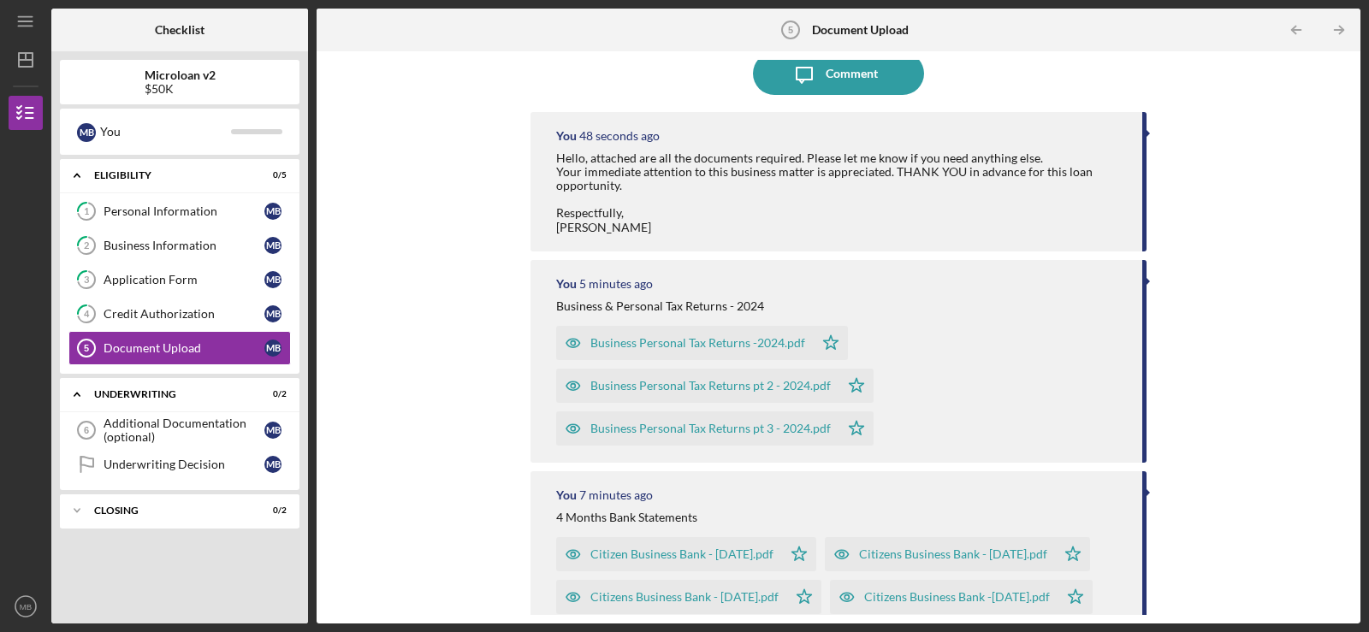
scroll to position [136, 0]
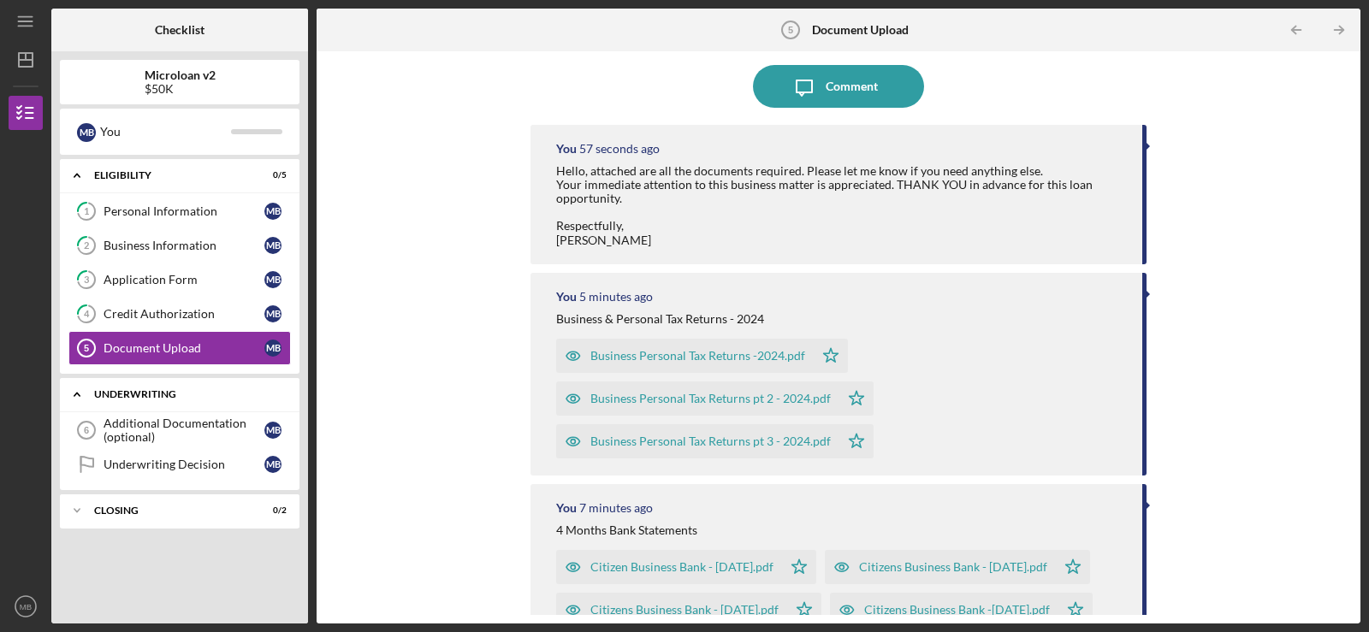
click at [151, 391] on div "Underwriting" at bounding box center [186, 394] width 184 height 10
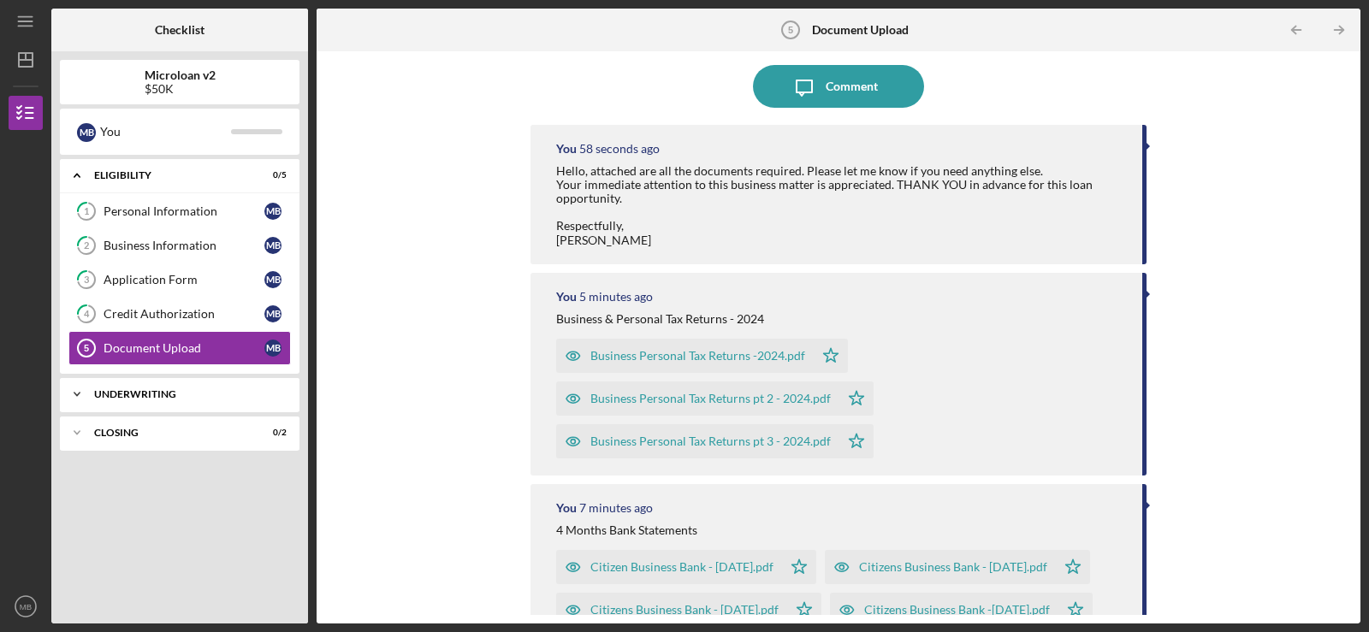
click at [151, 391] on div "Underwriting" at bounding box center [186, 394] width 184 height 10
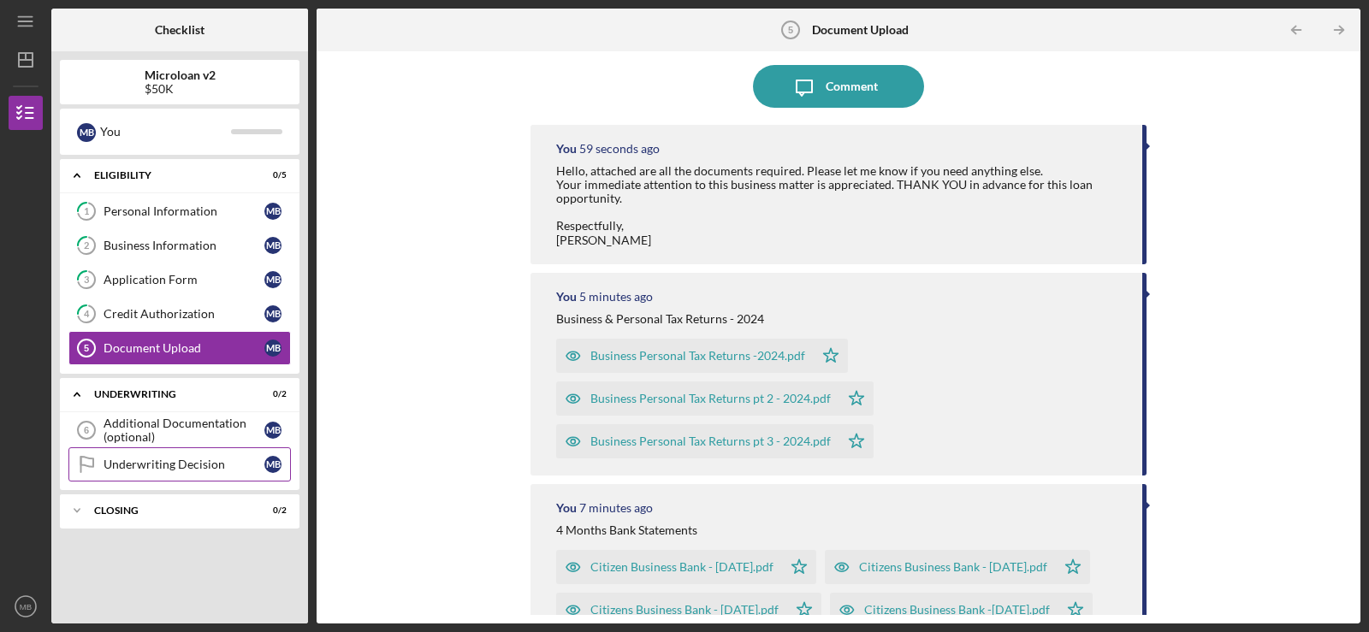
click at [157, 457] on link "Underwriting Decision Underwriting Decision M B" at bounding box center [179, 464] width 222 height 34
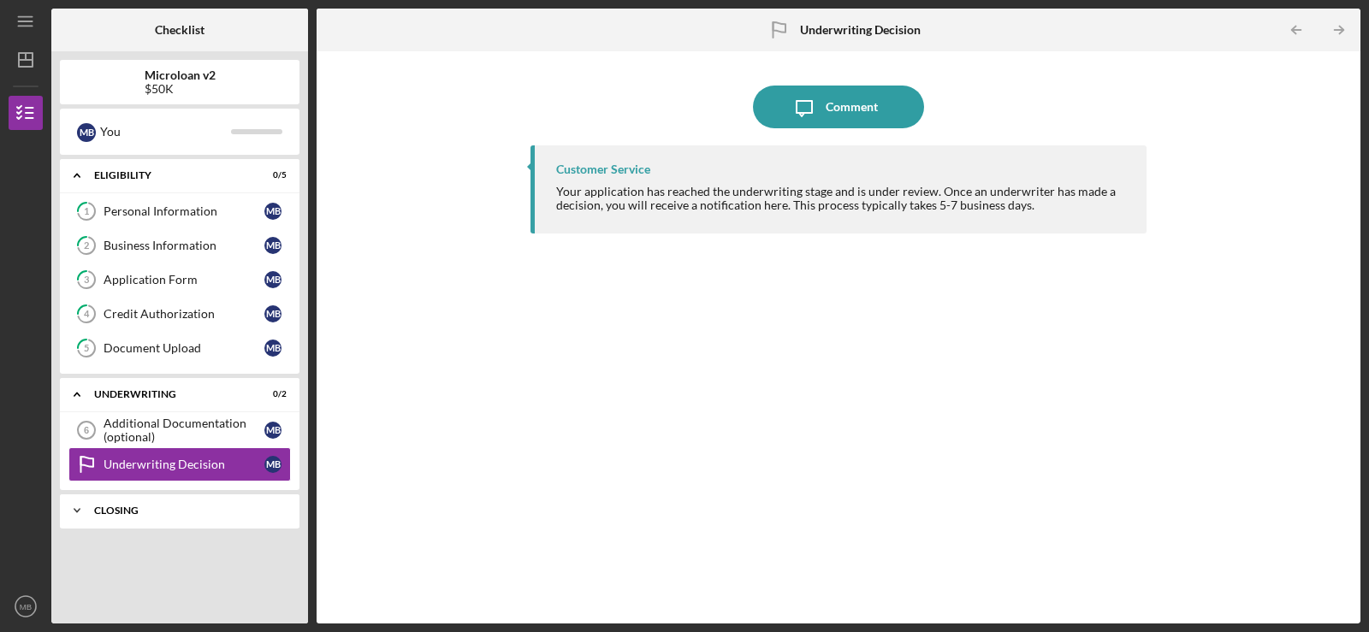
click at [189, 506] on div "Closing" at bounding box center [186, 511] width 184 height 10
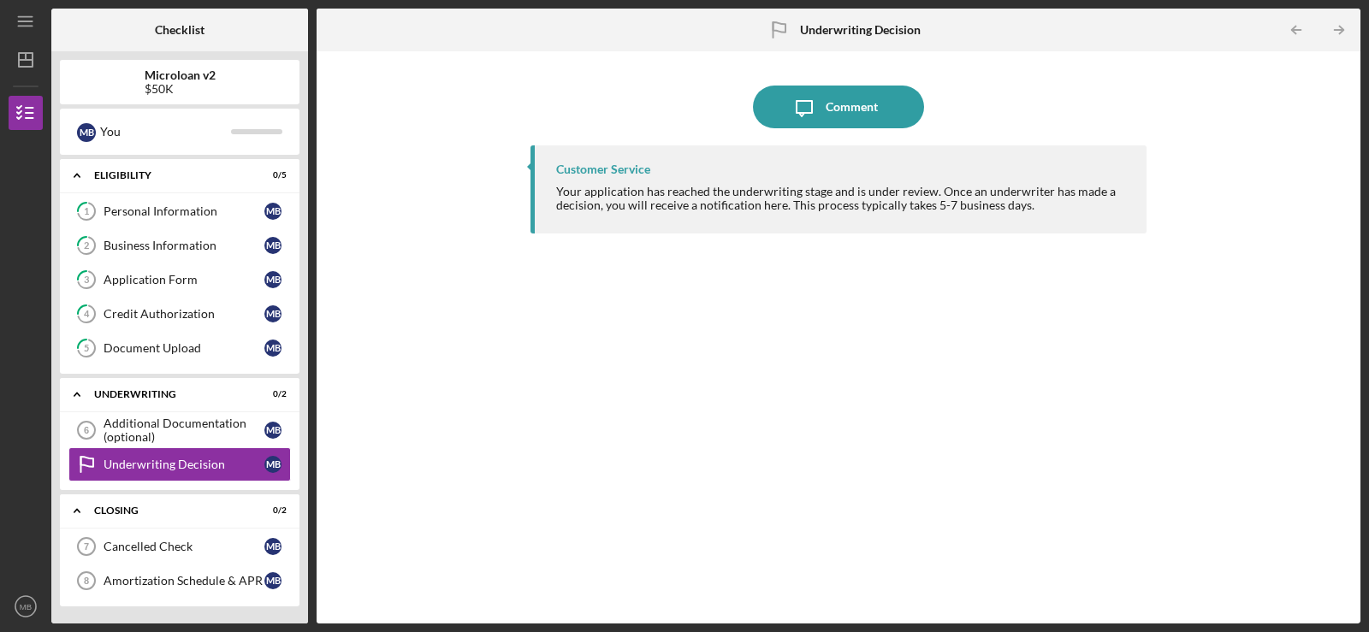
click at [463, 506] on div "Icon/Message Comment Customer Service Your application has reached the underwri…" at bounding box center [838, 337] width 1026 height 555
click at [193, 27] on b "Checklist" at bounding box center [180, 30] width 50 height 14
click at [38, 48] on icon "Icon/Dashboard" at bounding box center [25, 59] width 43 height 43
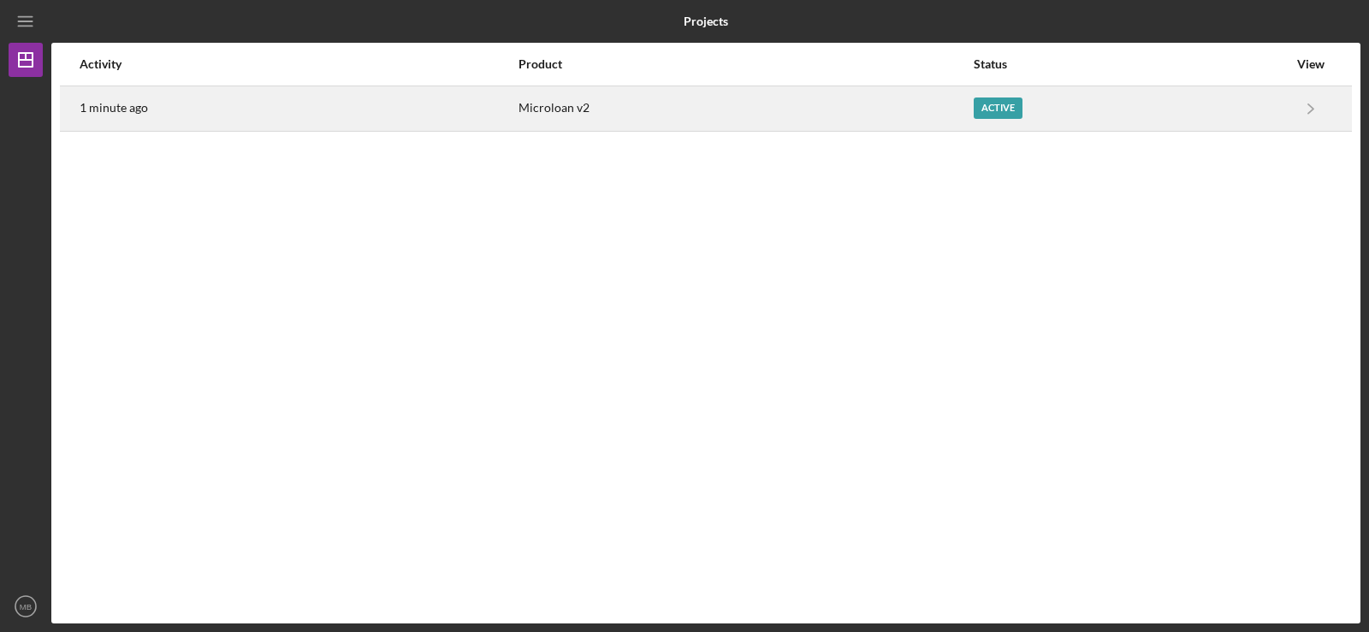
click at [682, 112] on div "Active" at bounding box center [997, 108] width 49 height 21
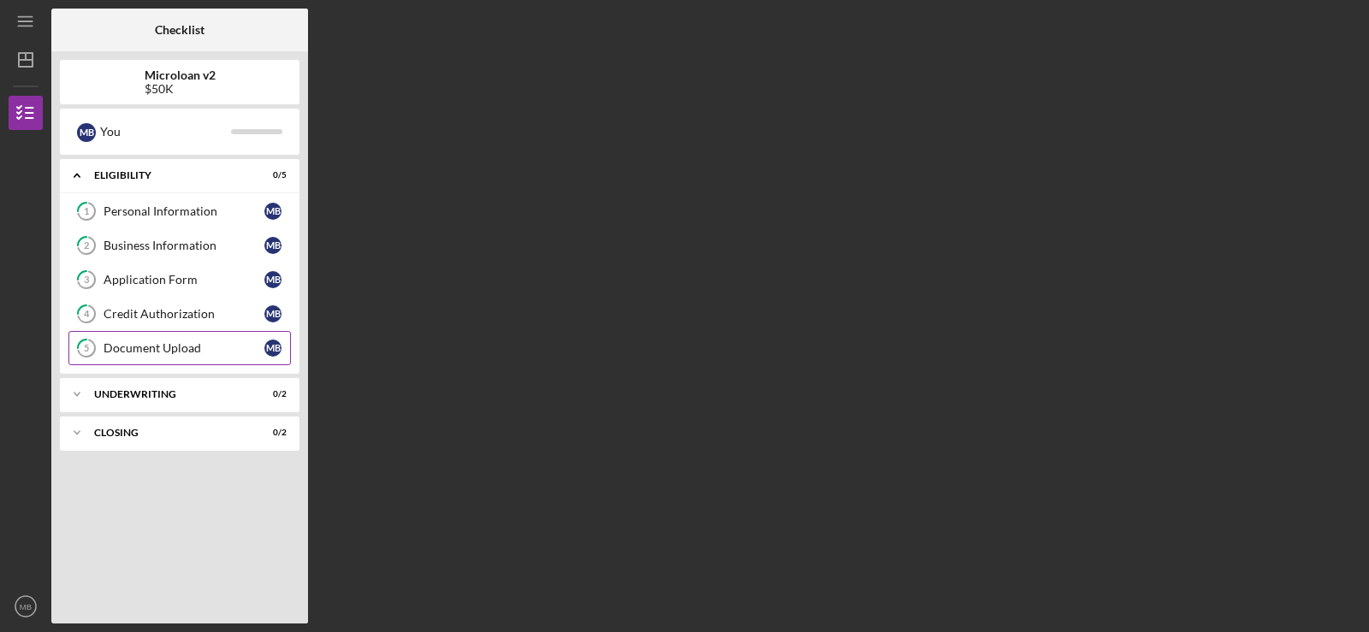
click at [165, 352] on div "Document Upload" at bounding box center [183, 348] width 161 height 14
